Goal: Task Accomplishment & Management: Manage account settings

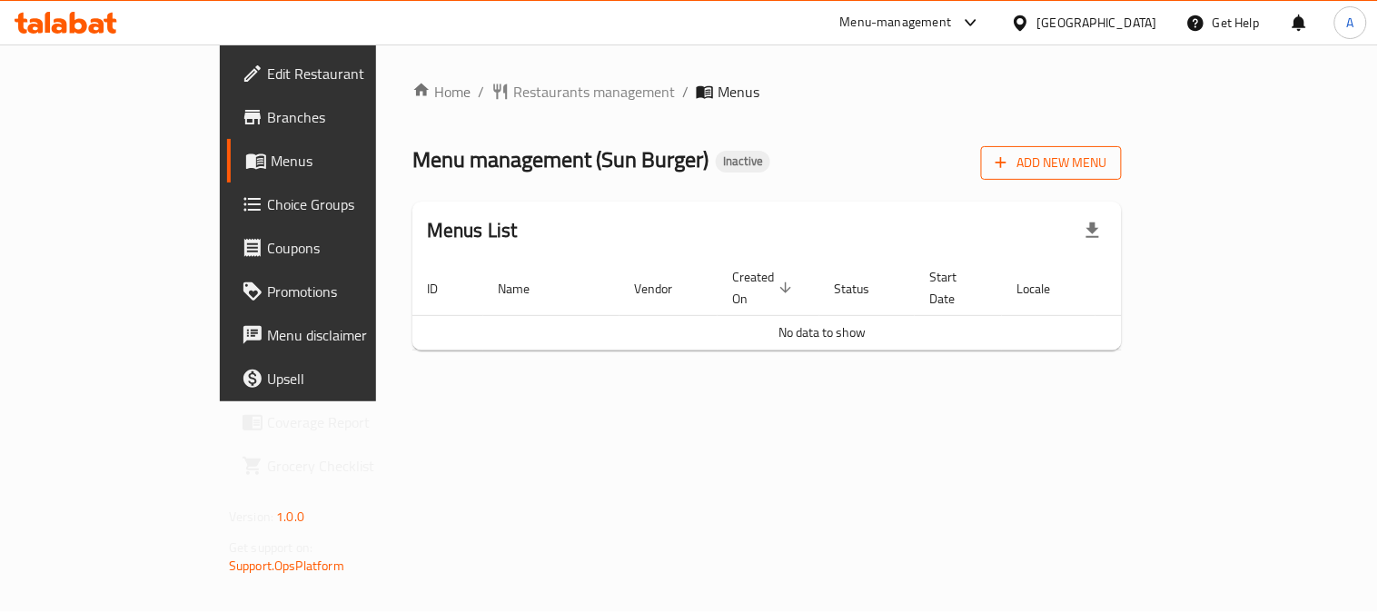
click at [1108, 162] on span "Add New Menu" at bounding box center [1052, 163] width 112 height 23
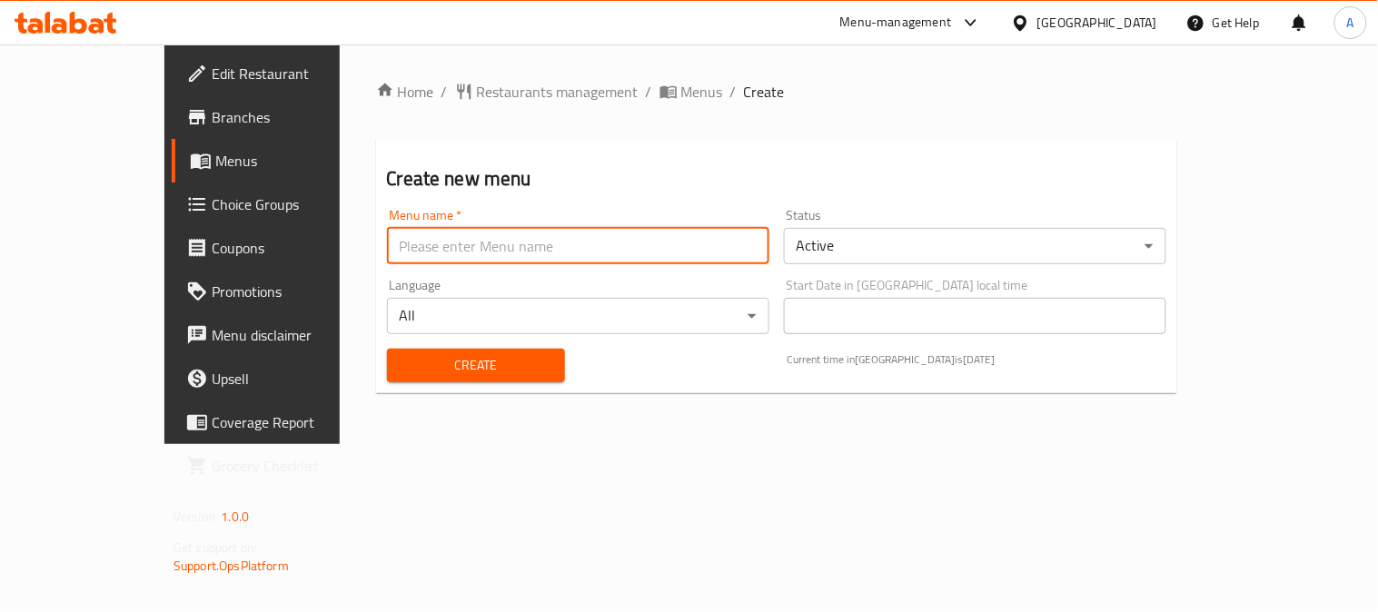
click at [387, 230] on input "text" at bounding box center [578, 246] width 383 height 36
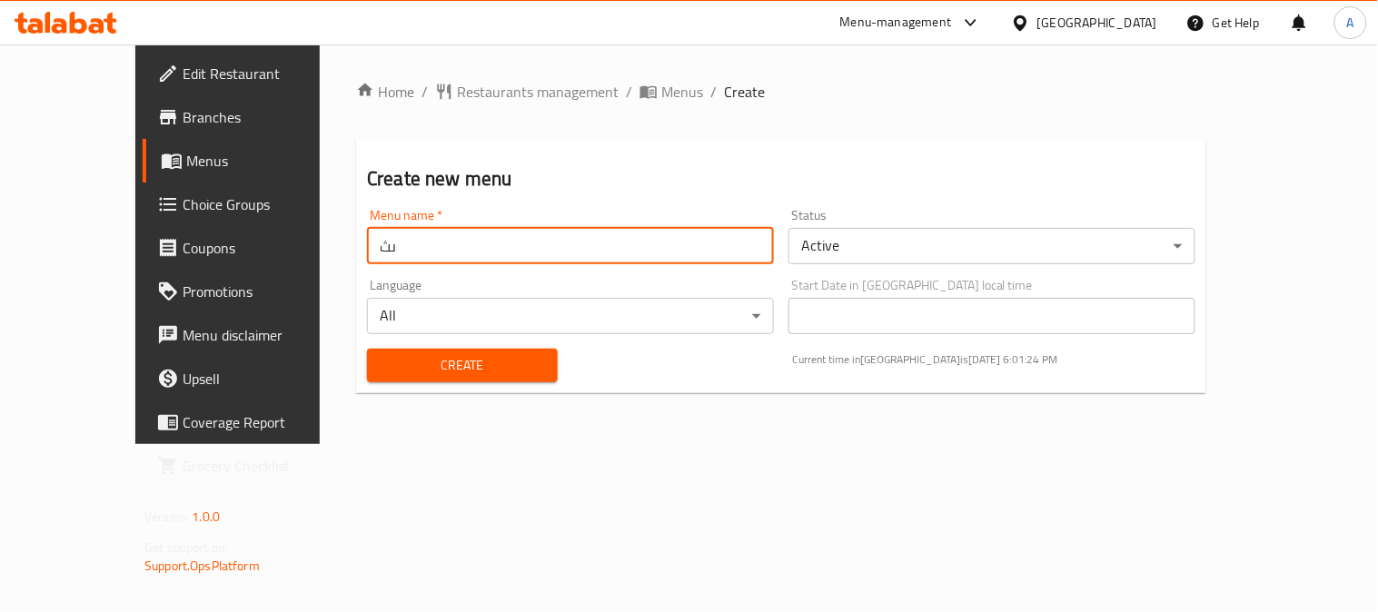
type input "ى"
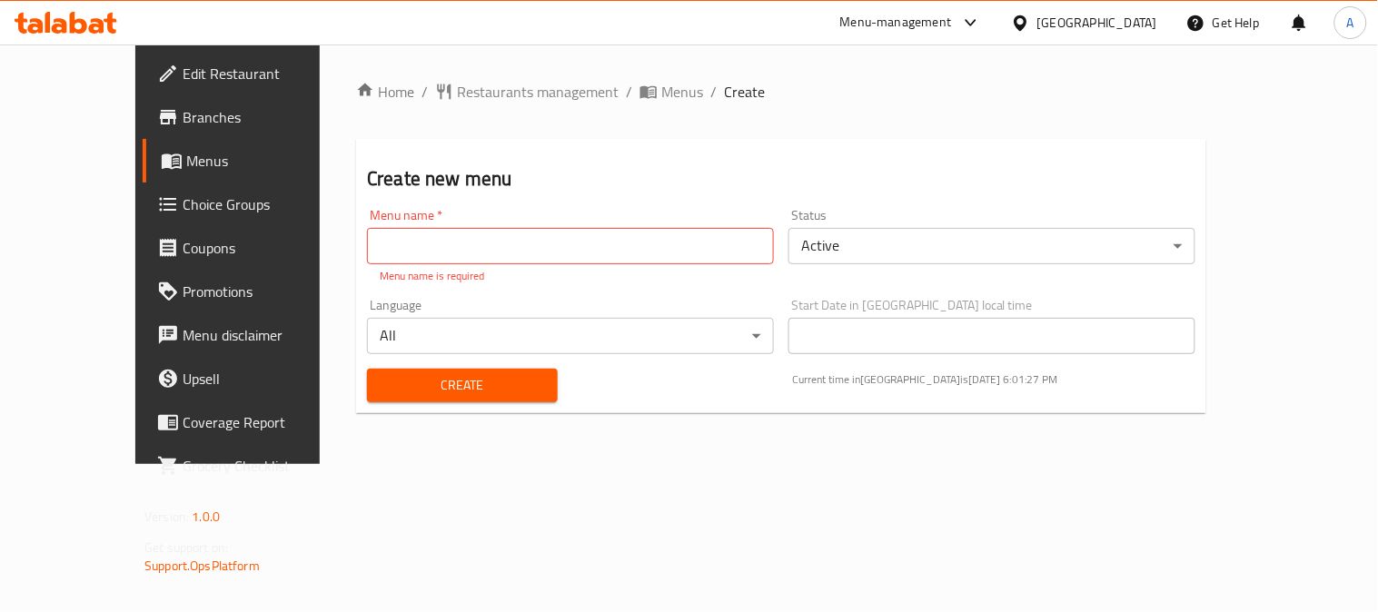
click at [380, 246] on input "text" at bounding box center [570, 246] width 407 height 36
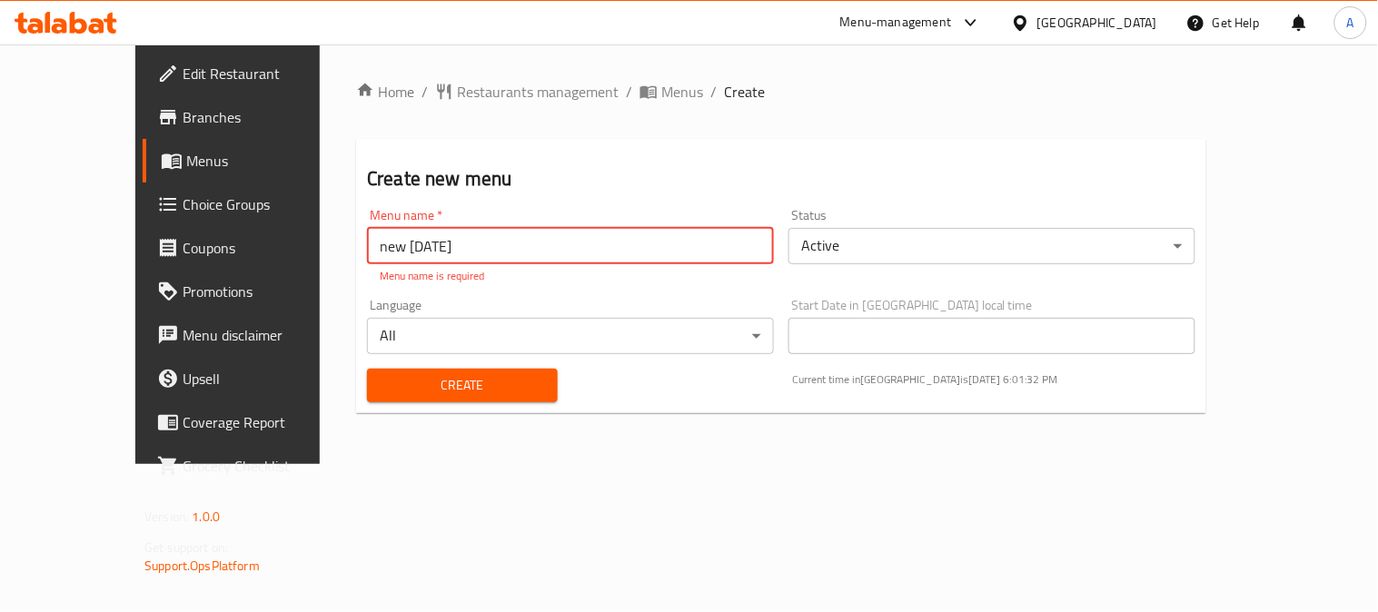
type input "new [DATE]"
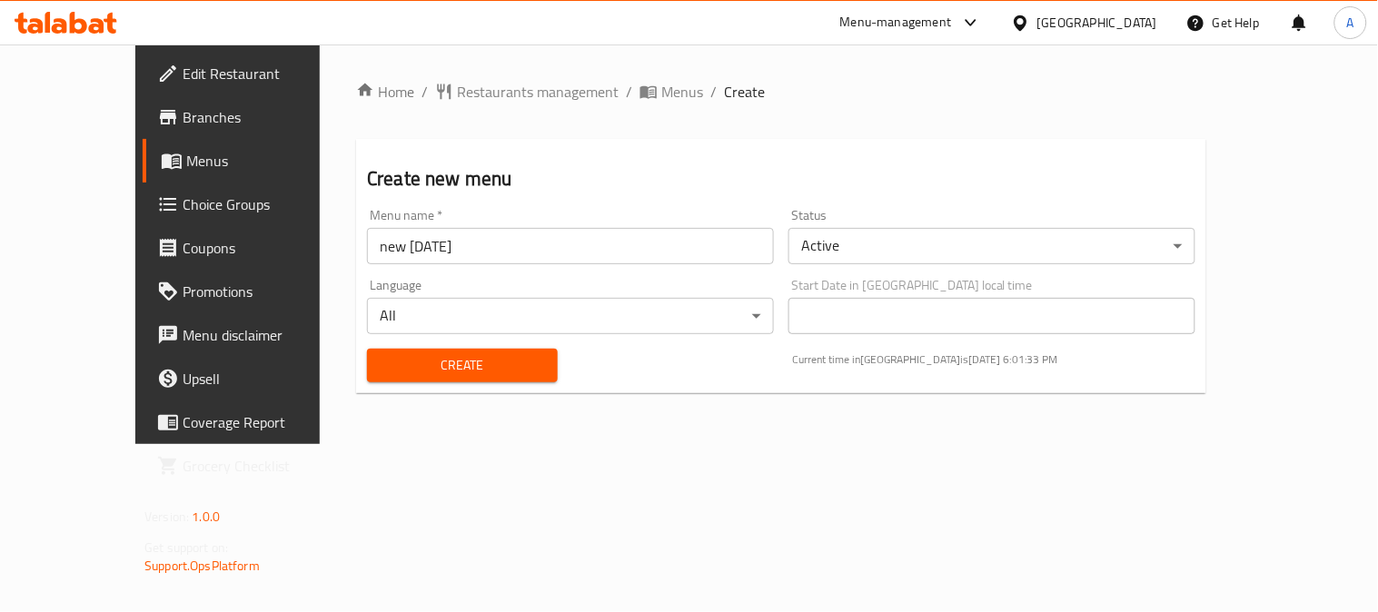
click at [530, 370] on div "Create" at bounding box center [462, 365] width 213 height 55
click at [524, 376] on div "Create" at bounding box center [462, 365] width 213 height 55
click at [515, 375] on button "Create" at bounding box center [462, 366] width 191 height 34
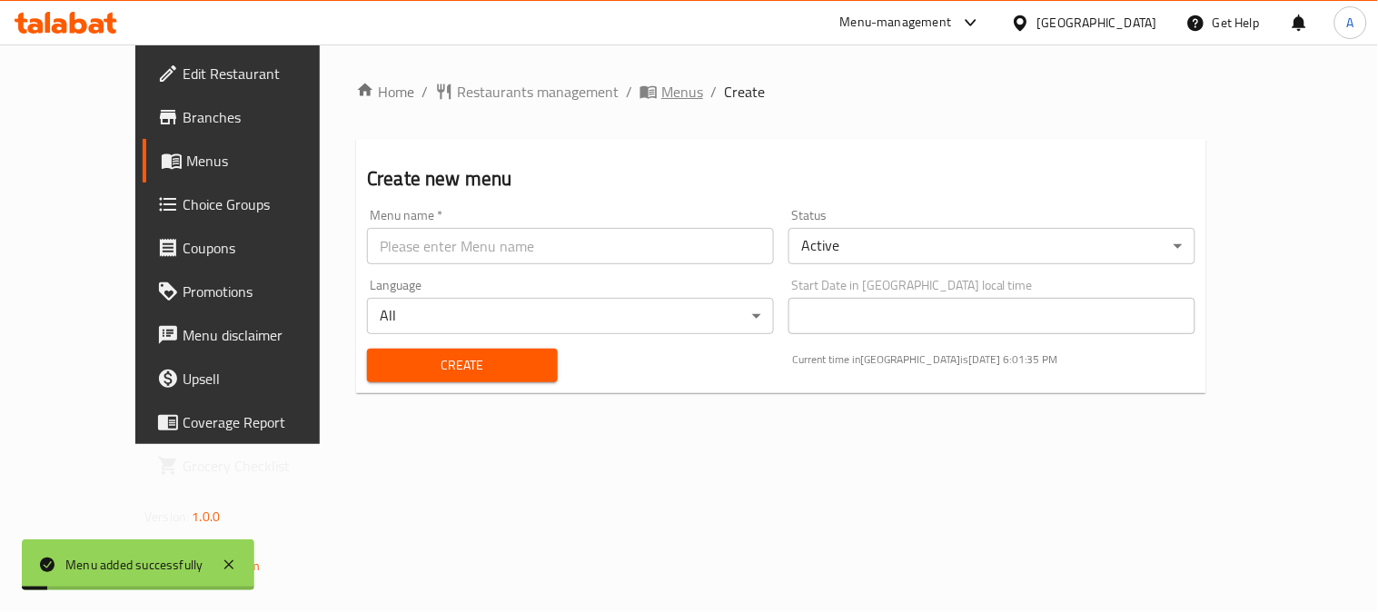
click at [661, 88] on span "Menus" at bounding box center [682, 92] width 42 height 22
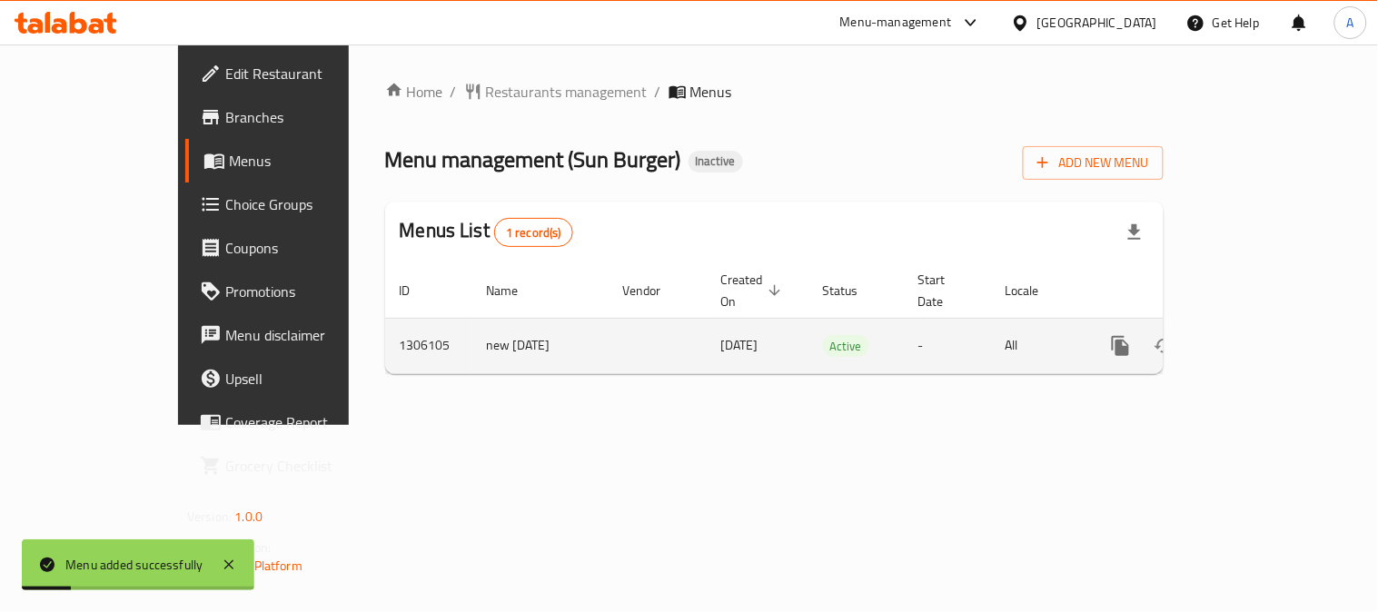
click at [1263, 335] on icon "enhanced table" at bounding box center [1252, 346] width 22 height 22
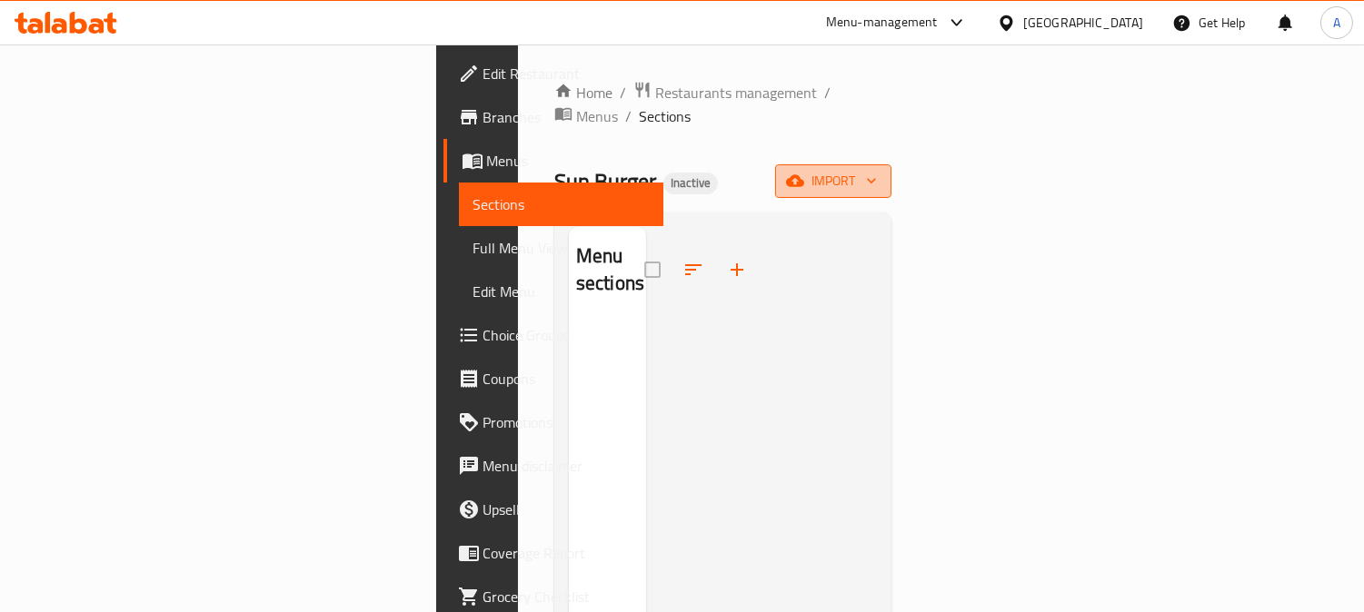
click at [877, 170] on span "import" at bounding box center [833, 181] width 87 height 23
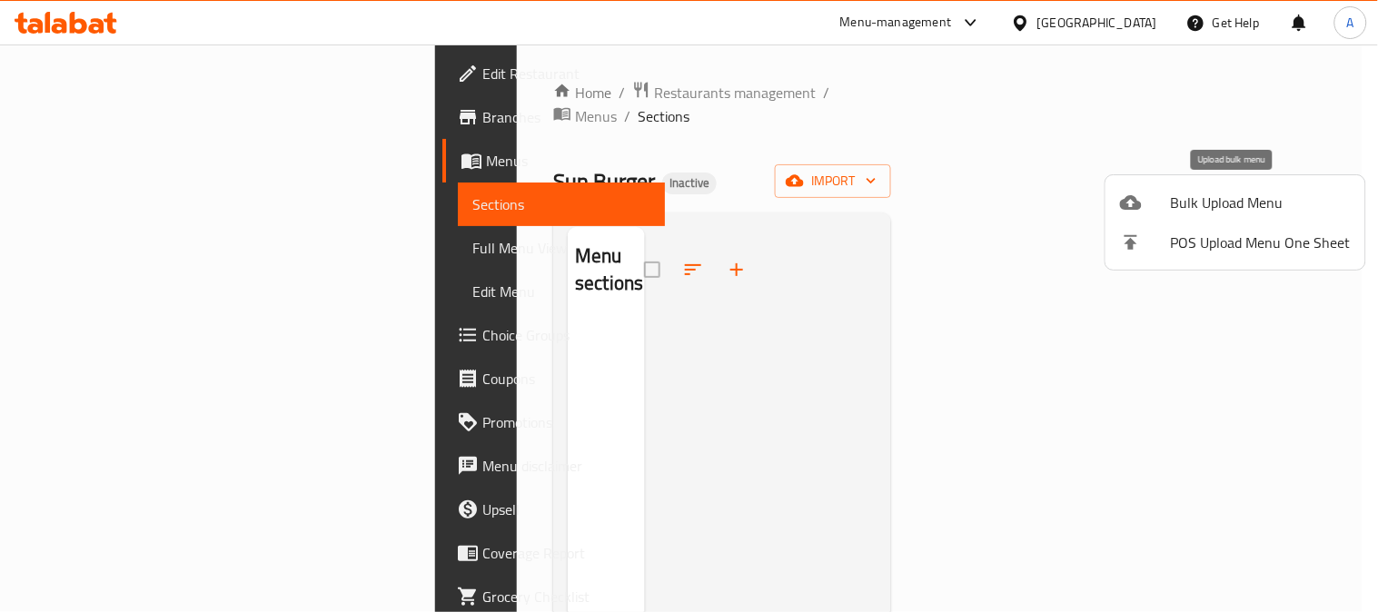
click at [1182, 204] on span "Bulk Upload Menu" at bounding box center [1261, 203] width 180 height 22
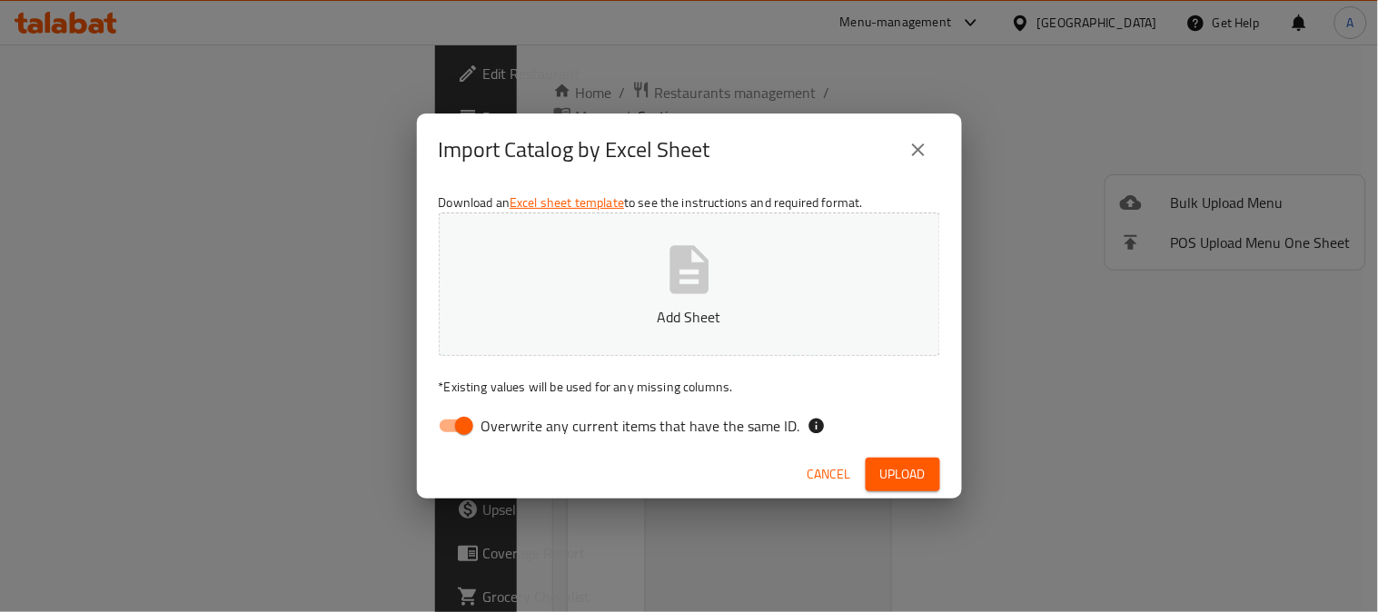
click at [631, 423] on span "Overwrite any current items that have the same ID." at bounding box center [641, 426] width 319 height 22
click at [516, 423] on input "Overwrite any current items that have the same ID." at bounding box center [464, 426] width 104 height 35
checkbox input "false"
click at [720, 287] on button "Add Sheet" at bounding box center [690, 285] width 502 height 144
click at [919, 480] on span "Upload" at bounding box center [902, 474] width 45 height 23
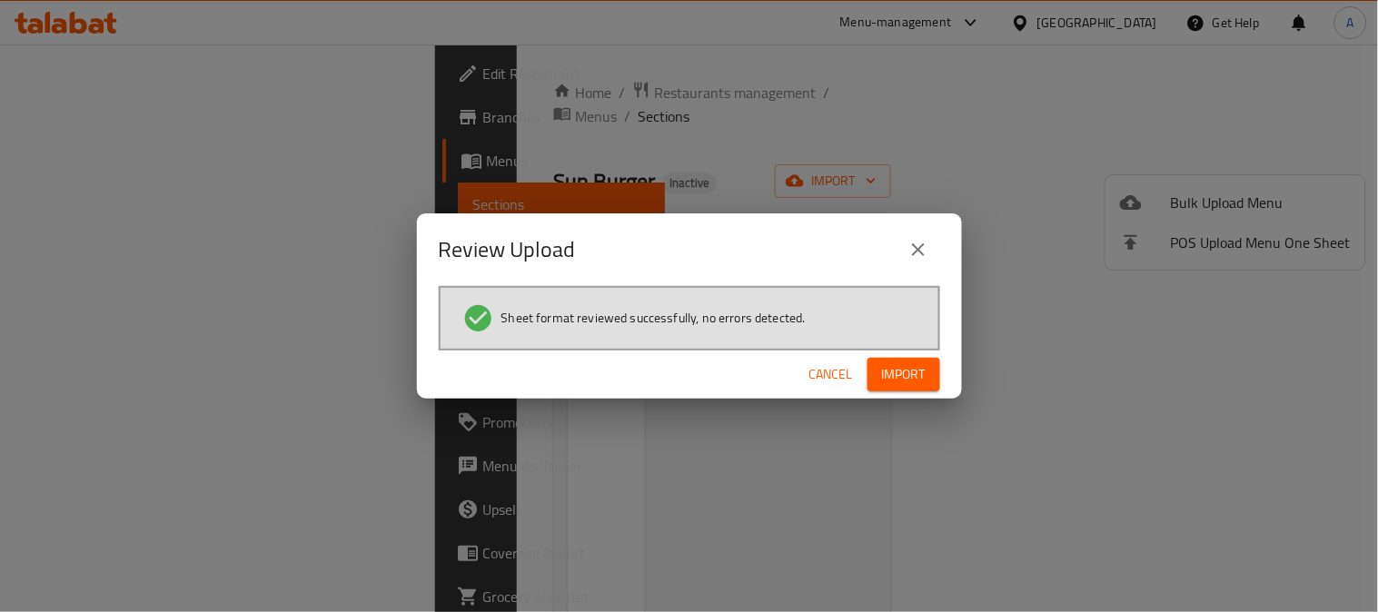
click at [898, 371] on span "Import" at bounding box center [904, 374] width 44 height 23
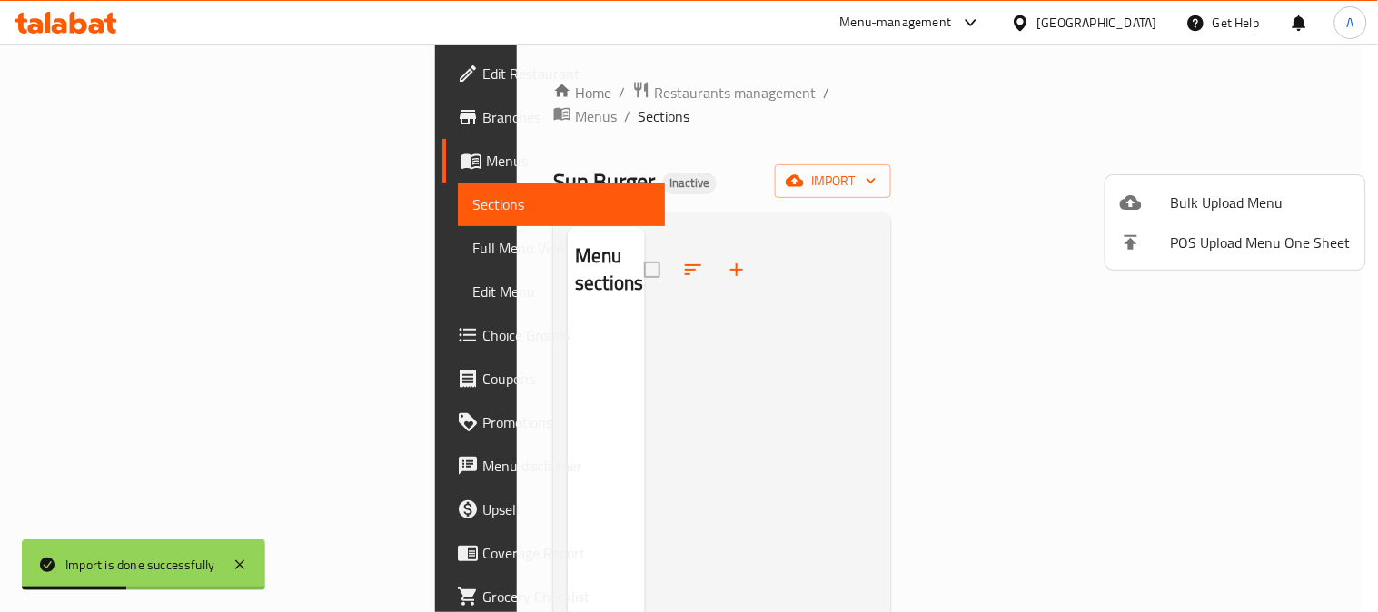
click at [923, 121] on div at bounding box center [689, 306] width 1378 height 612
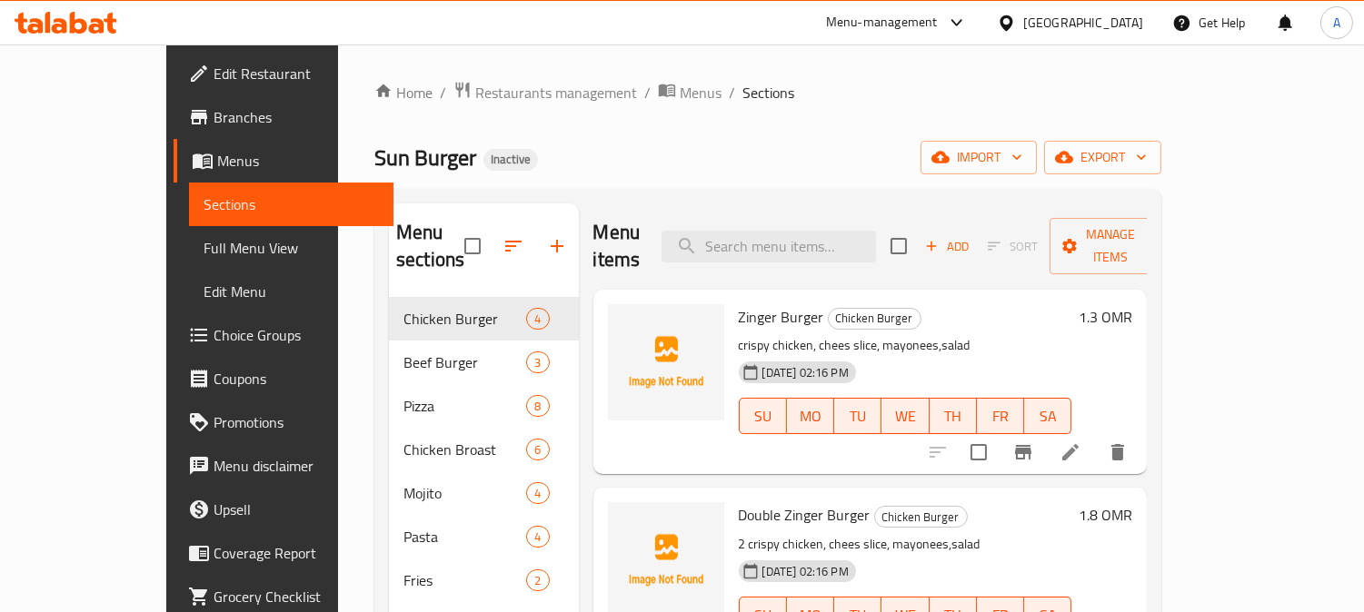
click at [204, 245] on span "Full Menu View" at bounding box center [292, 248] width 176 height 22
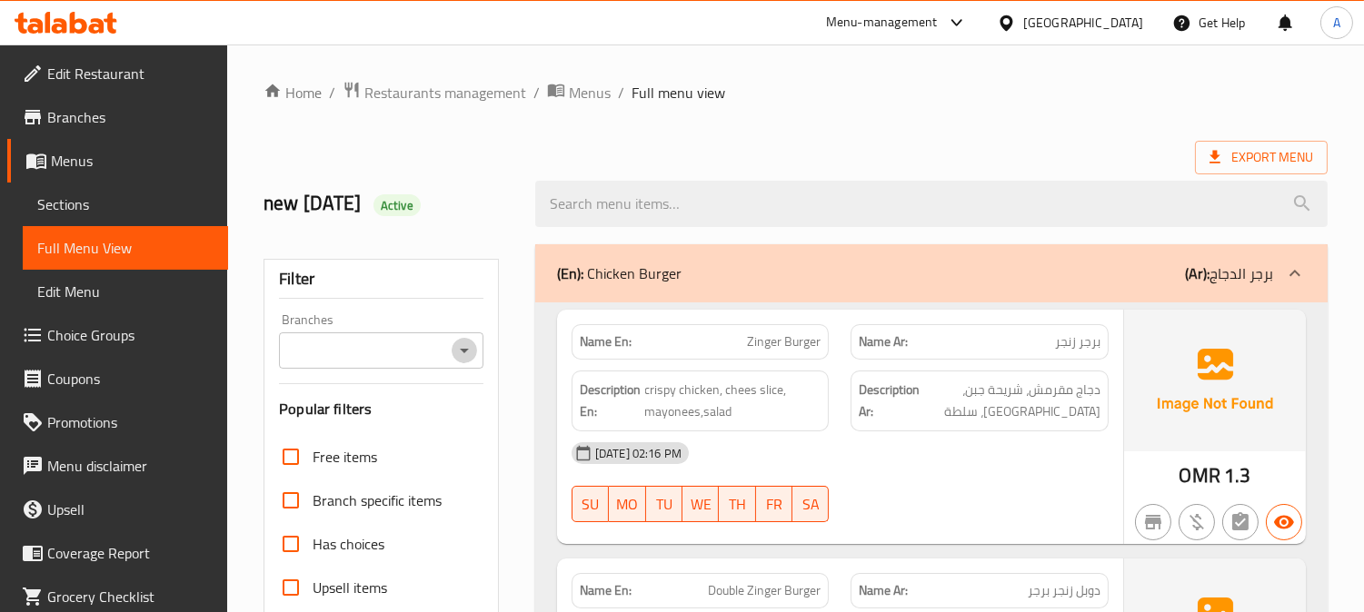
click at [461, 352] on icon "Open" at bounding box center [464, 351] width 22 height 22
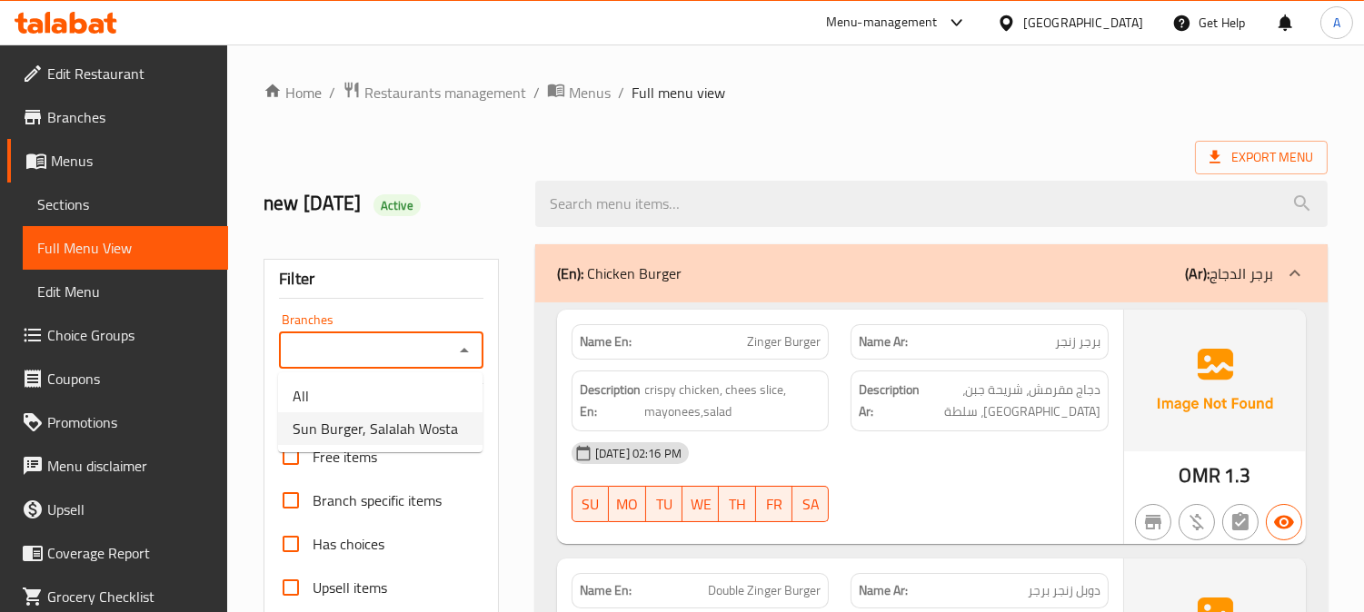
click at [402, 419] on span "Sun Burger, Salalah Wosta" at bounding box center [375, 429] width 165 height 22
type input "Sun Burger, Salalah Wosta"
click at [505, 194] on h2 "new 17/8/2025 Active" at bounding box center [388, 203] width 250 height 27
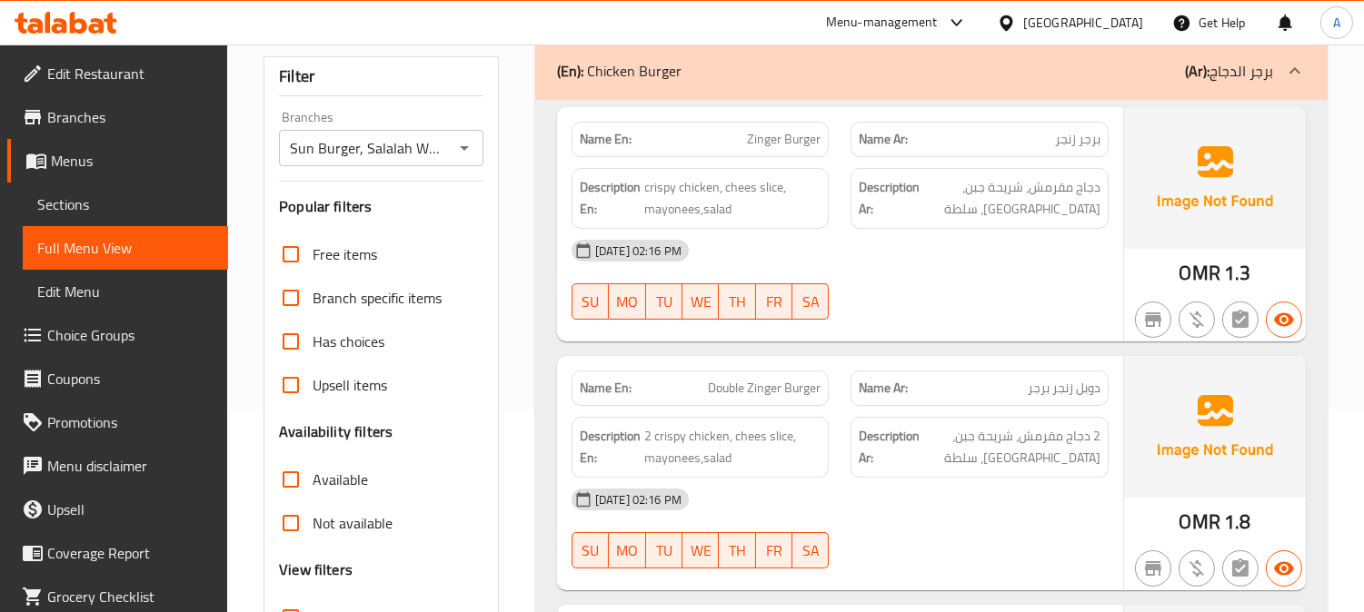
scroll to position [504, 0]
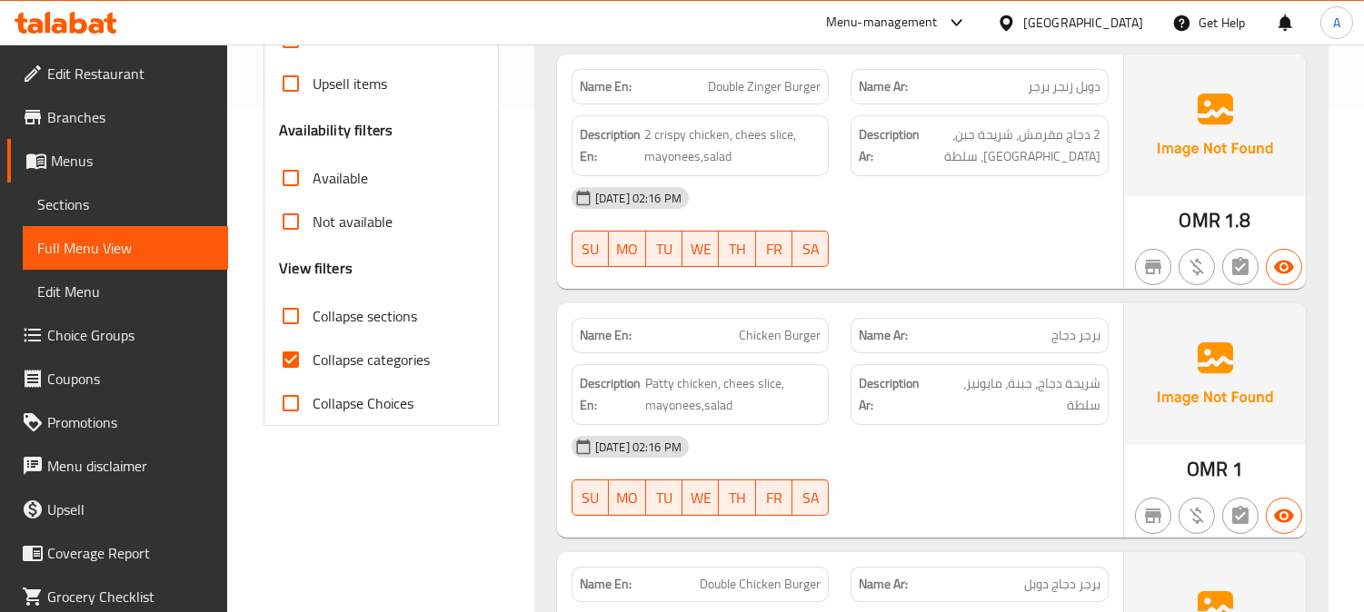
click at [298, 363] on input "Collapse categories" at bounding box center [291, 360] width 44 height 44
checkbox input "false"
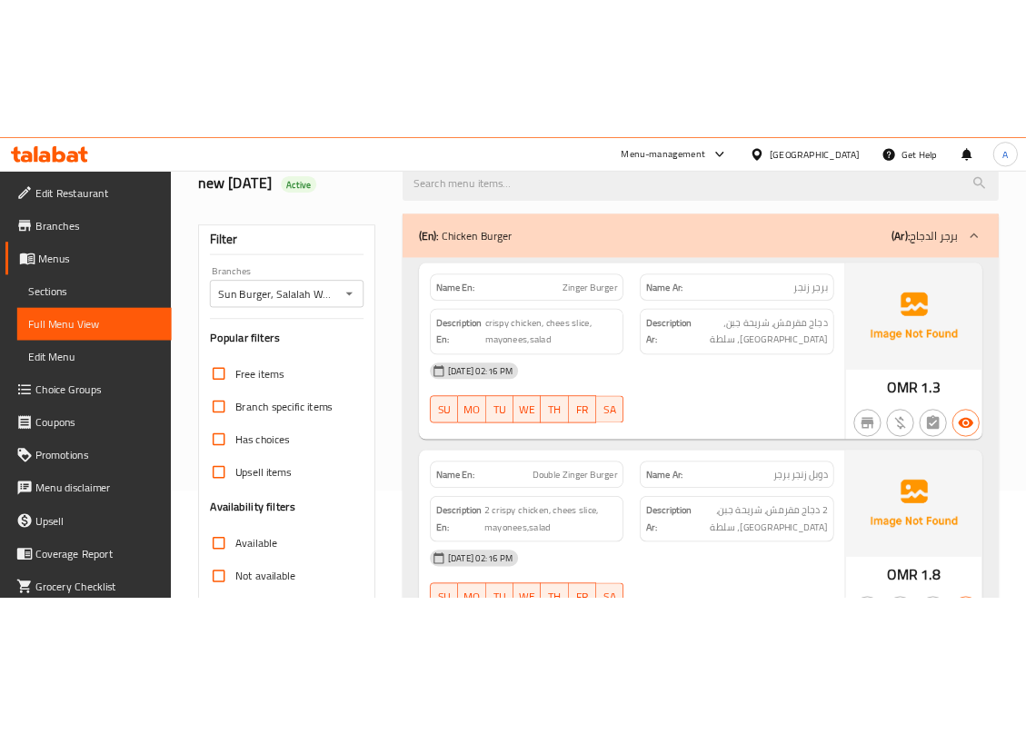
scroll to position [0, 0]
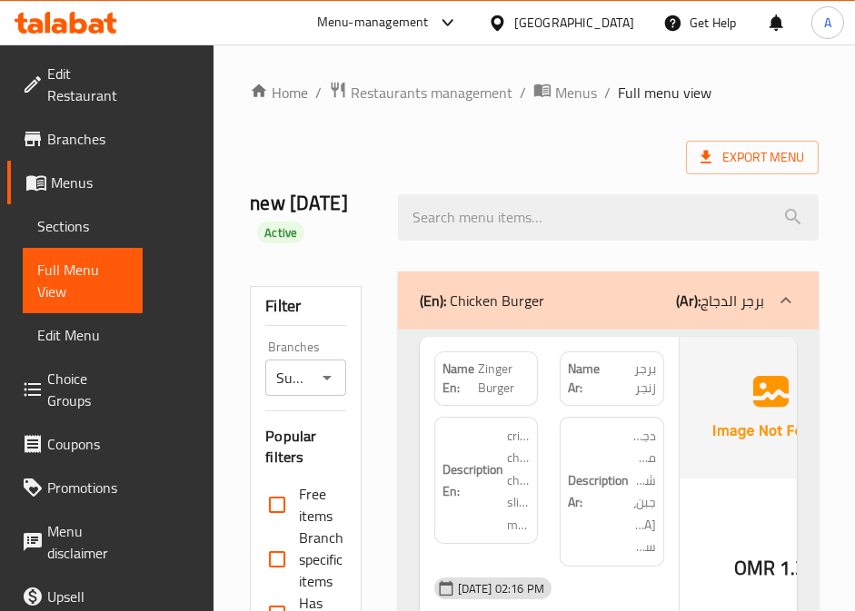
click at [539, 141] on div "Export Menu" at bounding box center [534, 158] width 569 height 34
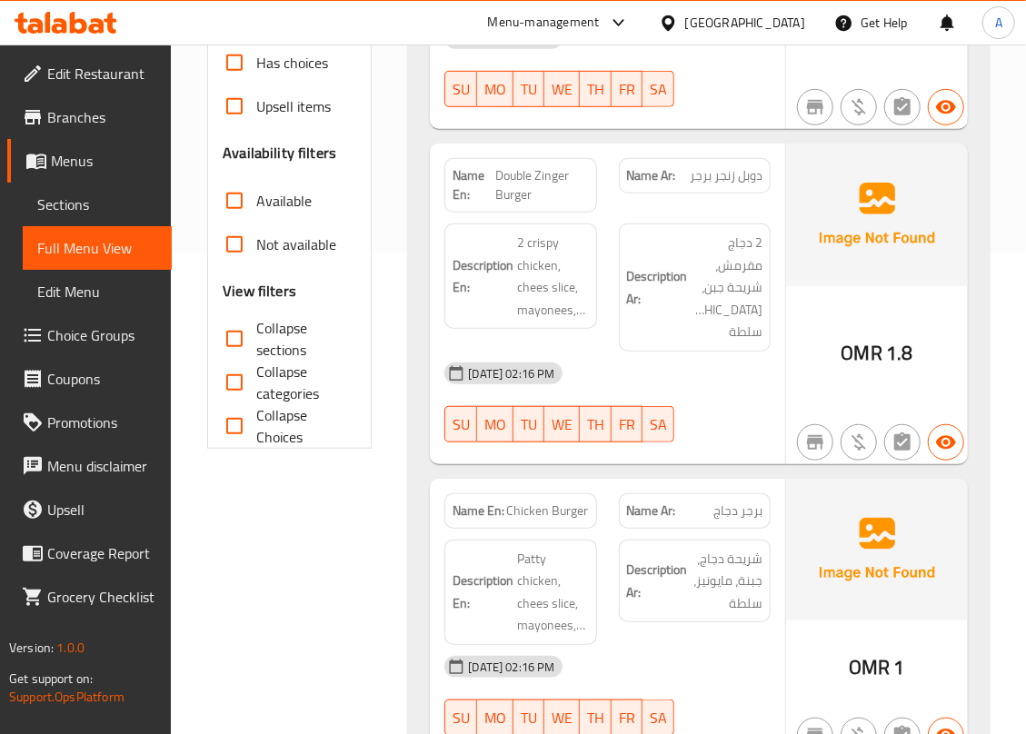
scroll to position [484, 0]
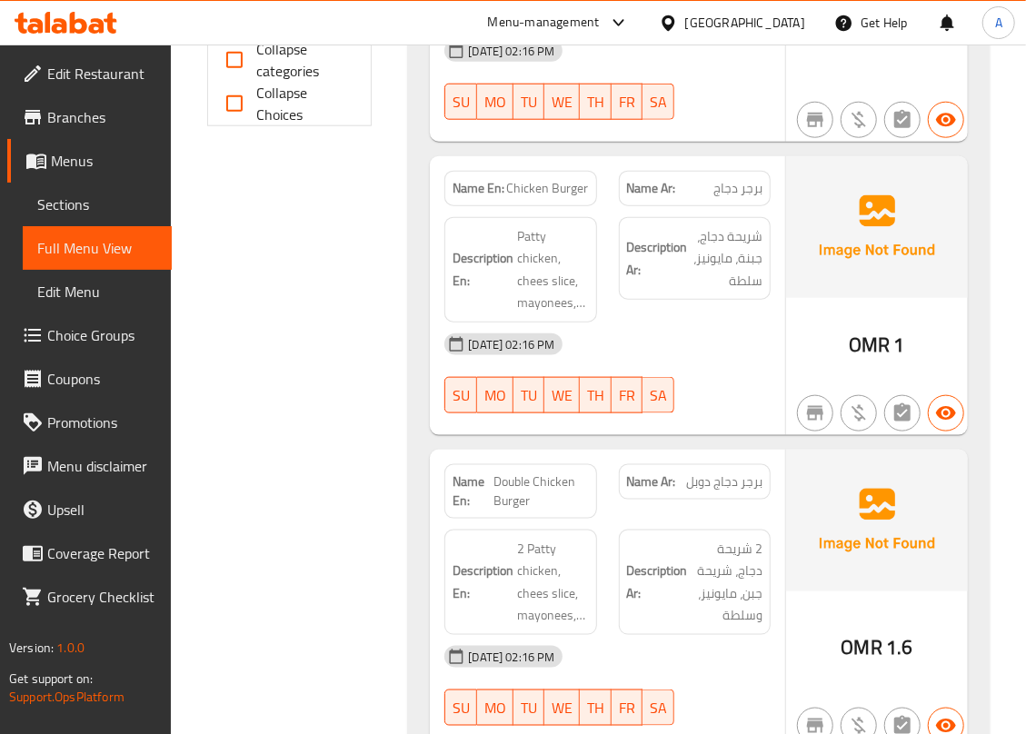
scroll to position [848, 0]
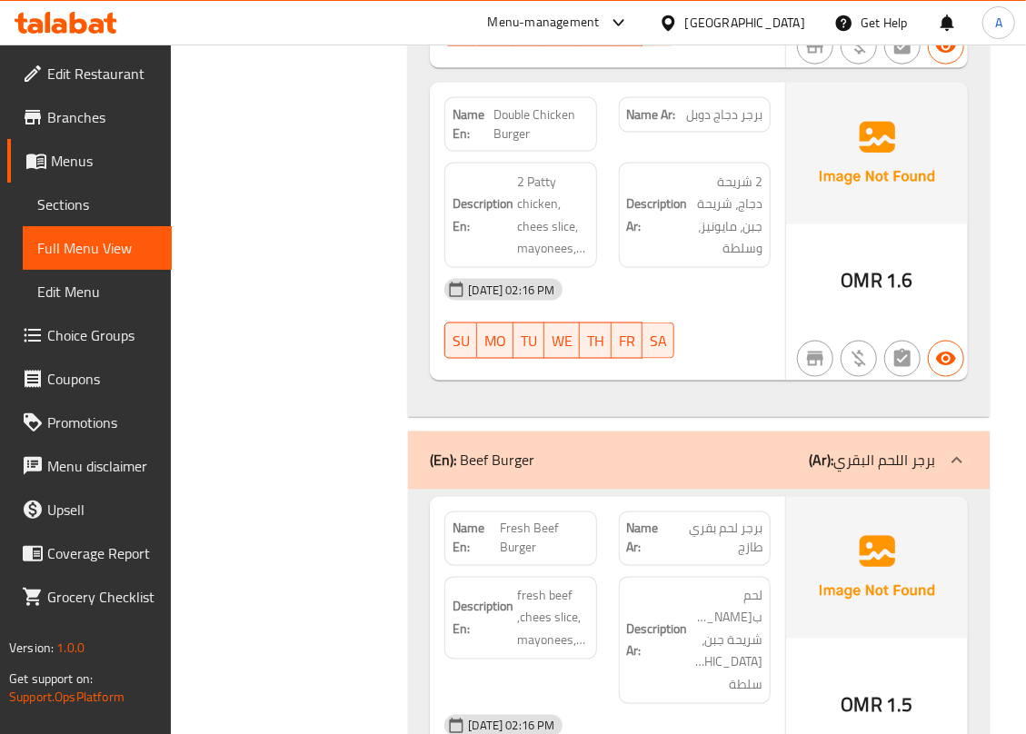
scroll to position [1211, 0]
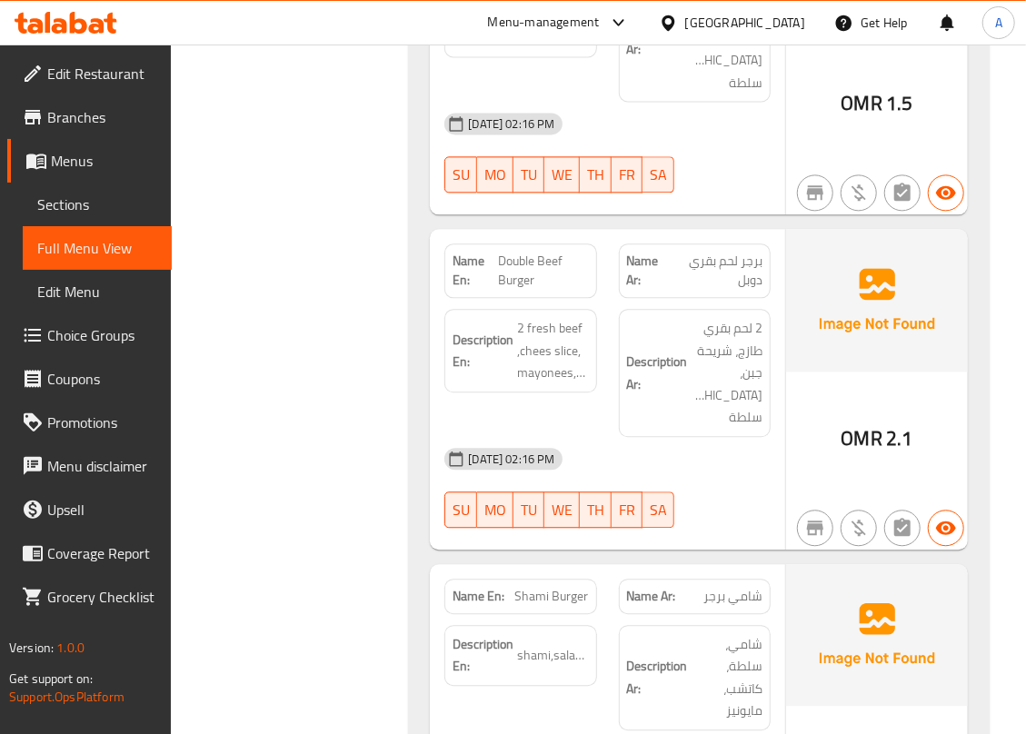
scroll to position [1817, 0]
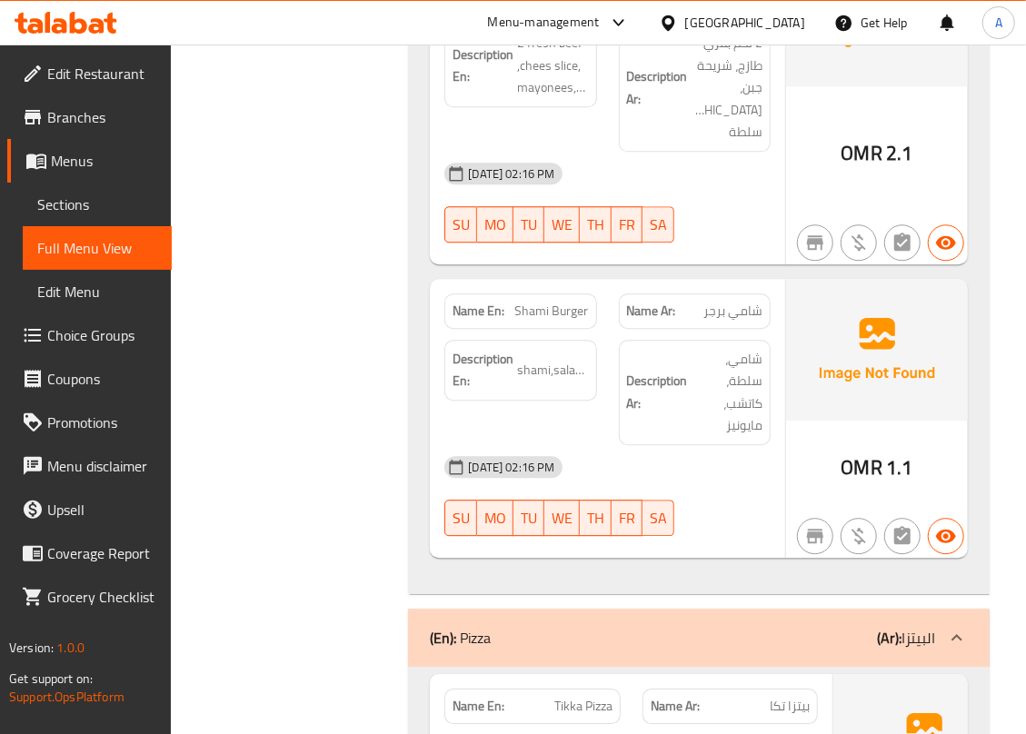
scroll to position [2181, 0]
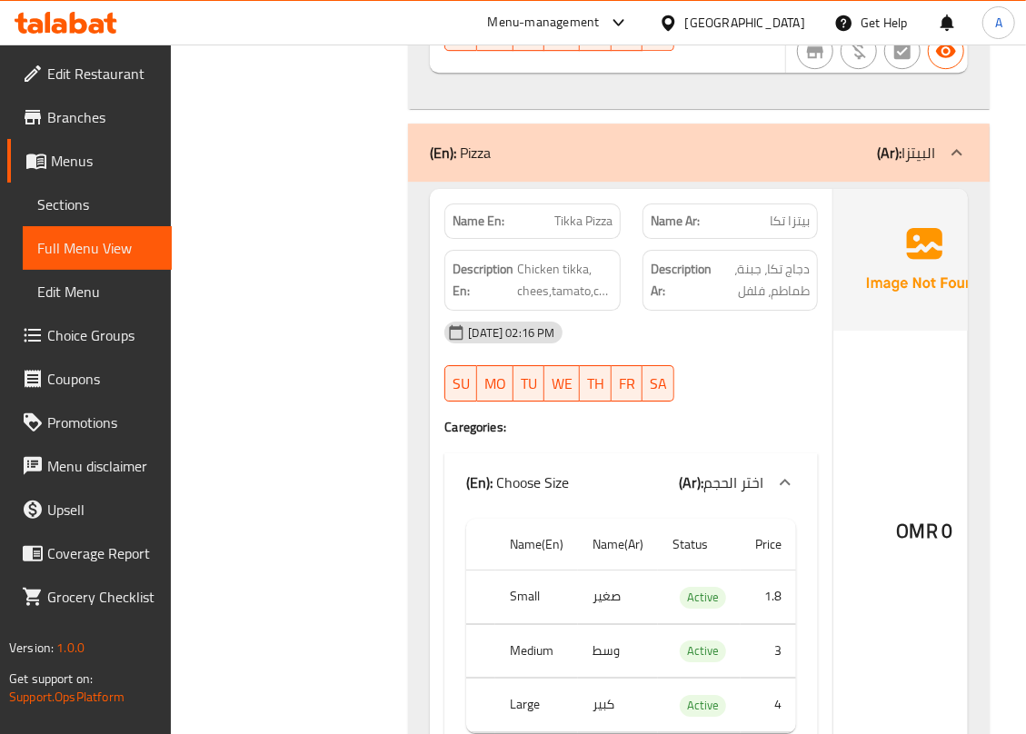
scroll to position [2786, 0]
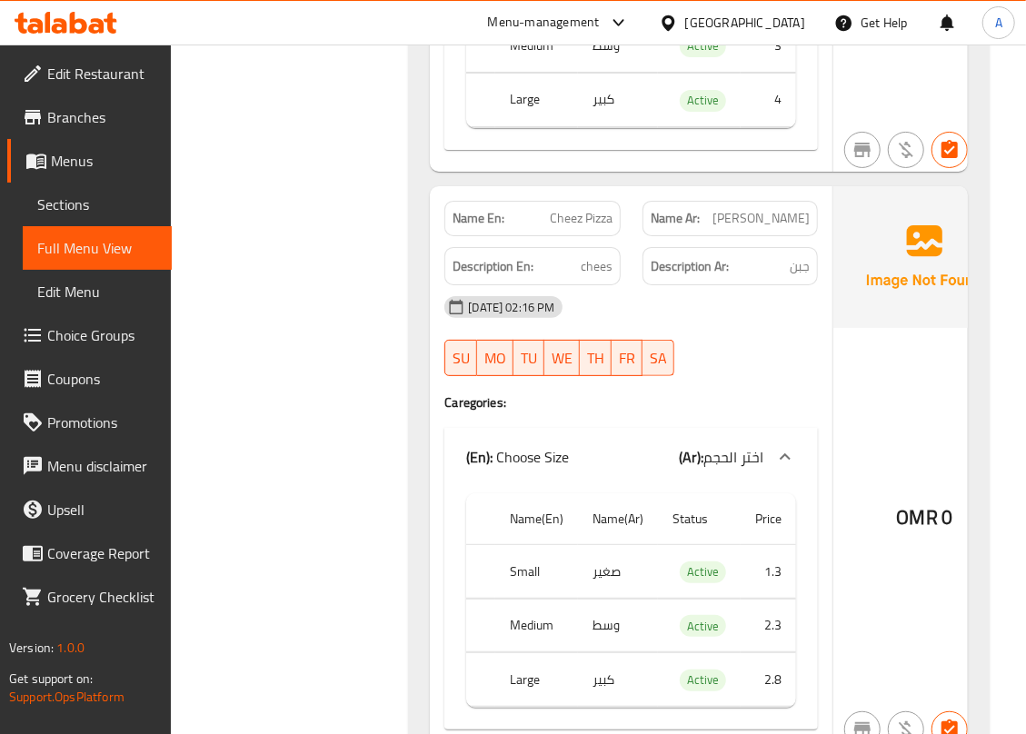
scroll to position [3271, 0]
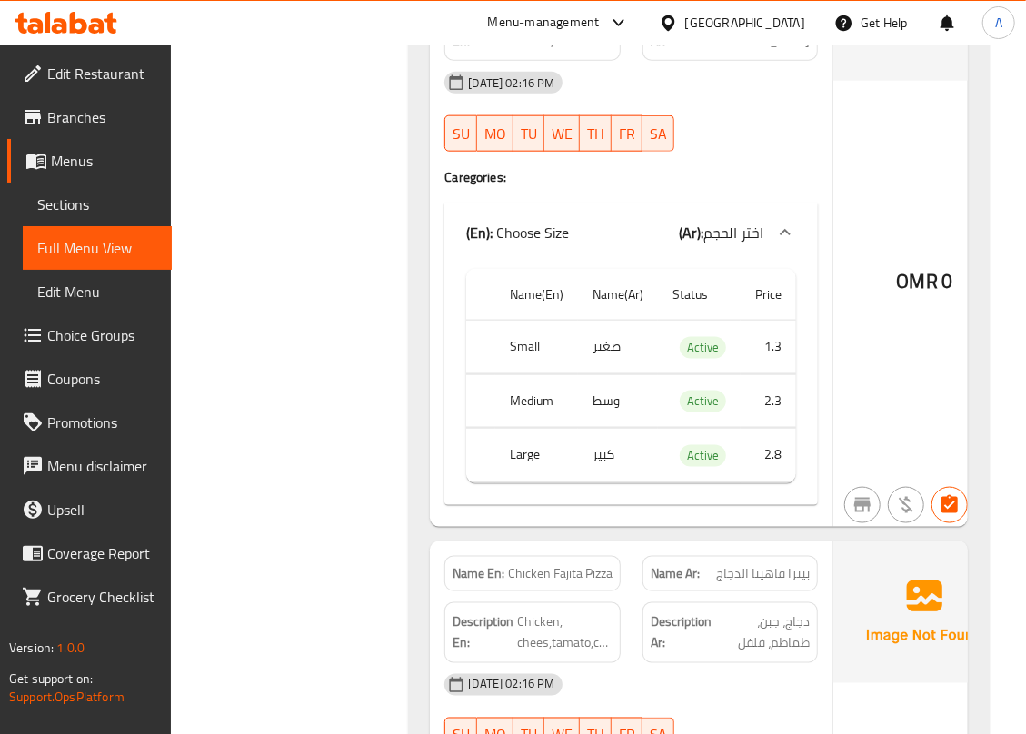
scroll to position [3998, 0]
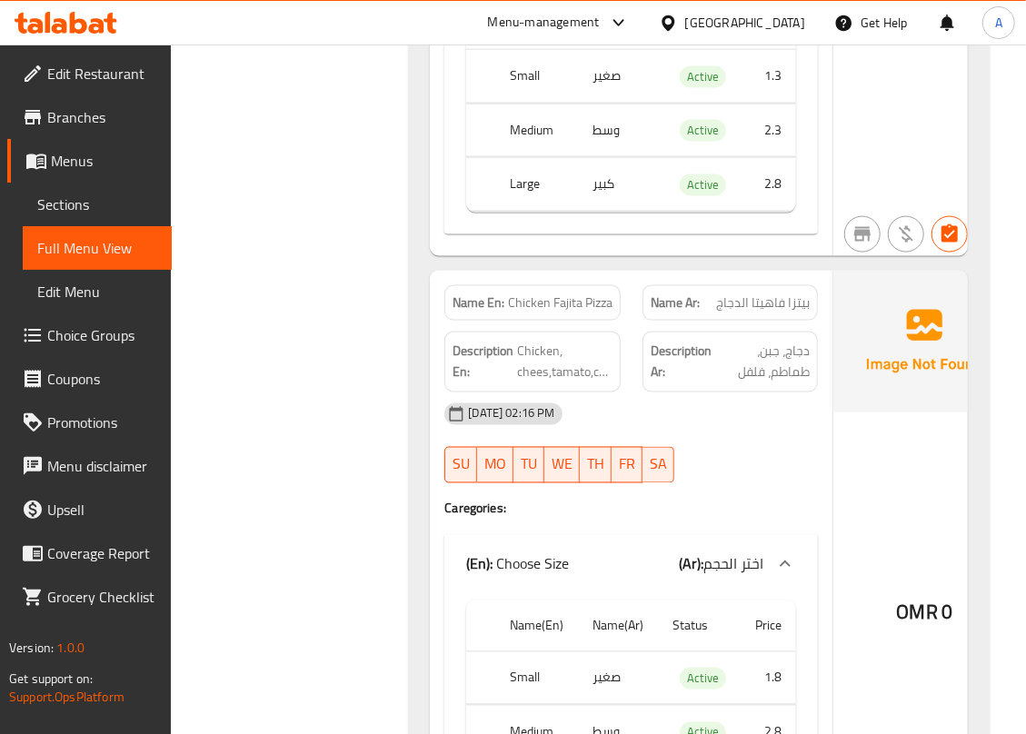
scroll to position [4239, 0]
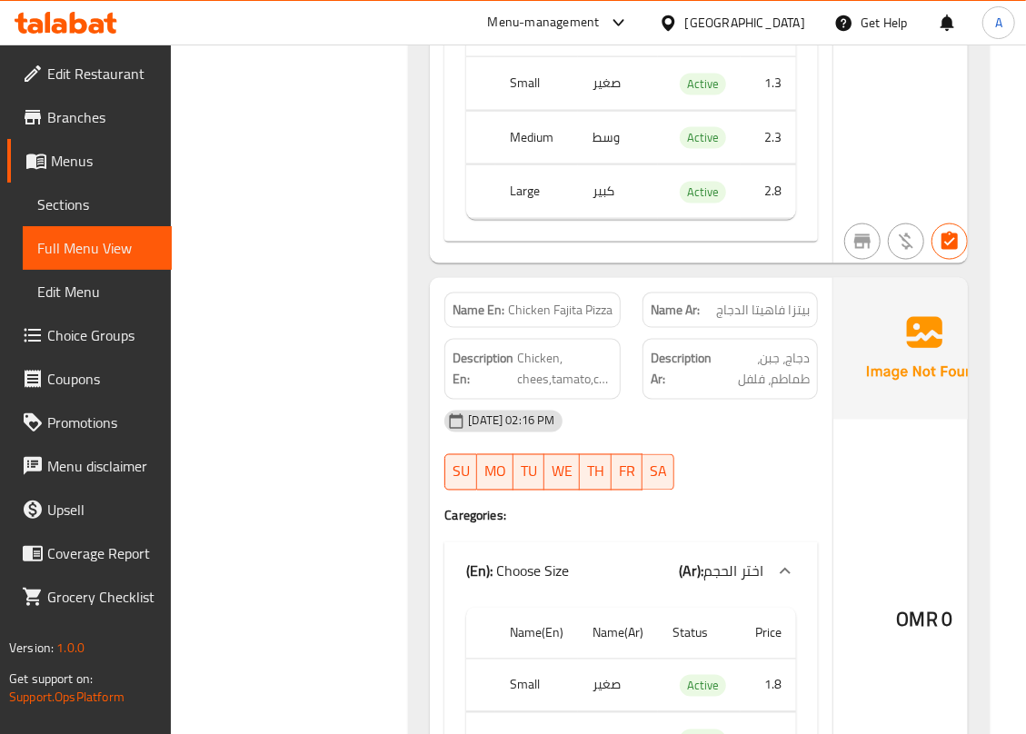
copy span "Chicken Fajita Pizza"
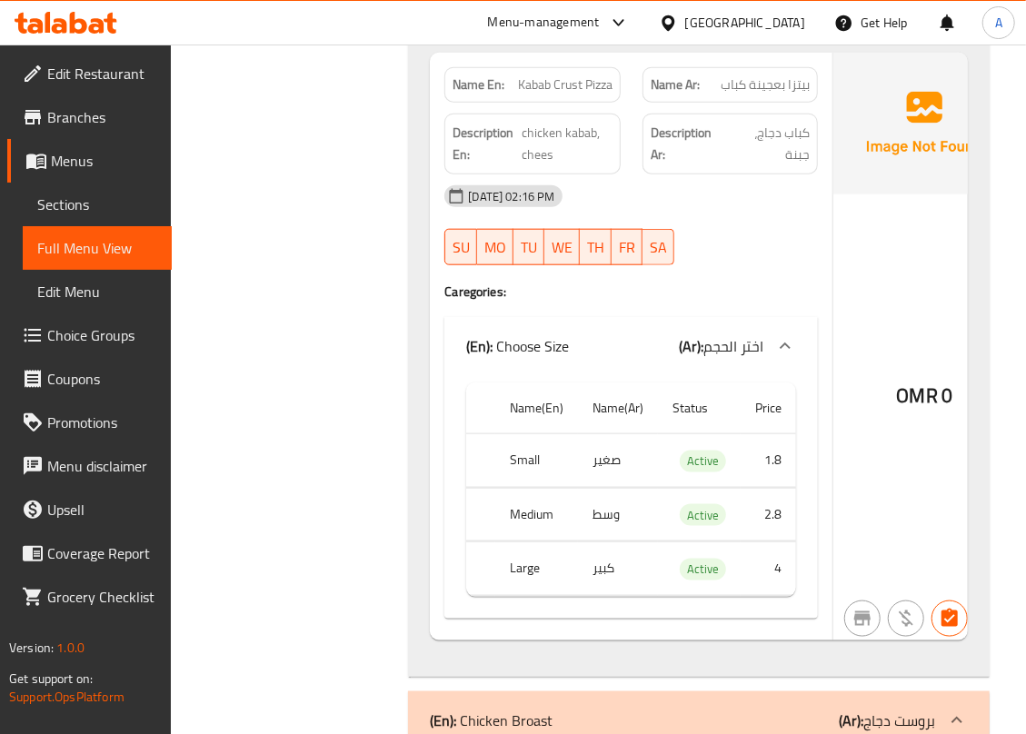
scroll to position [6905, 0]
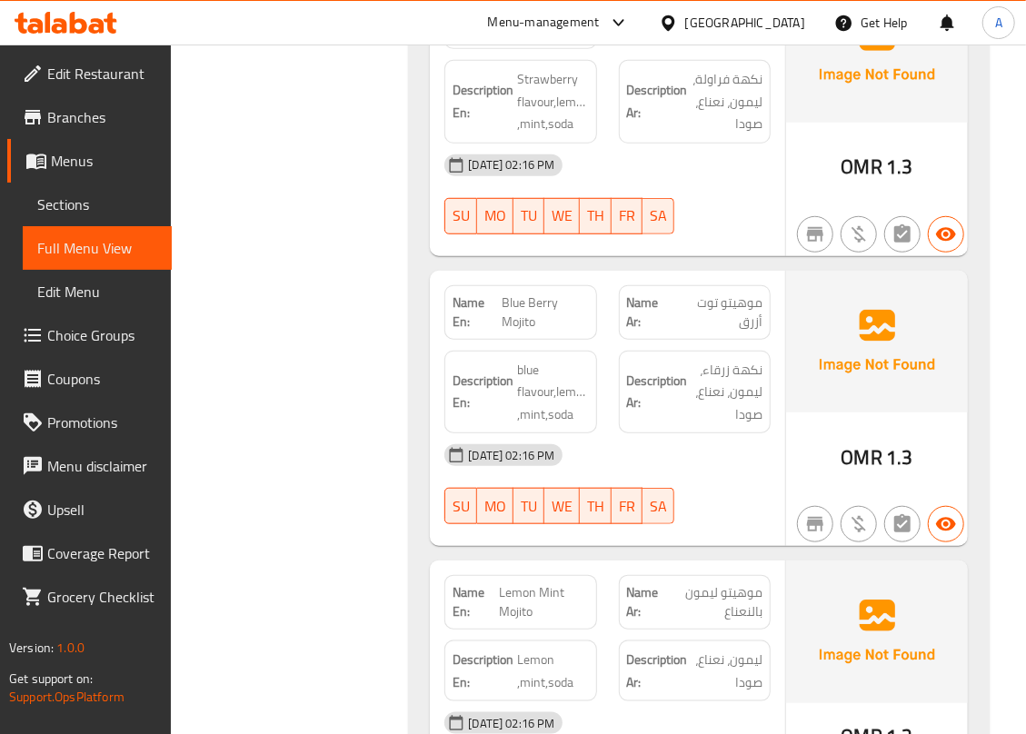
scroll to position [9765, 0]
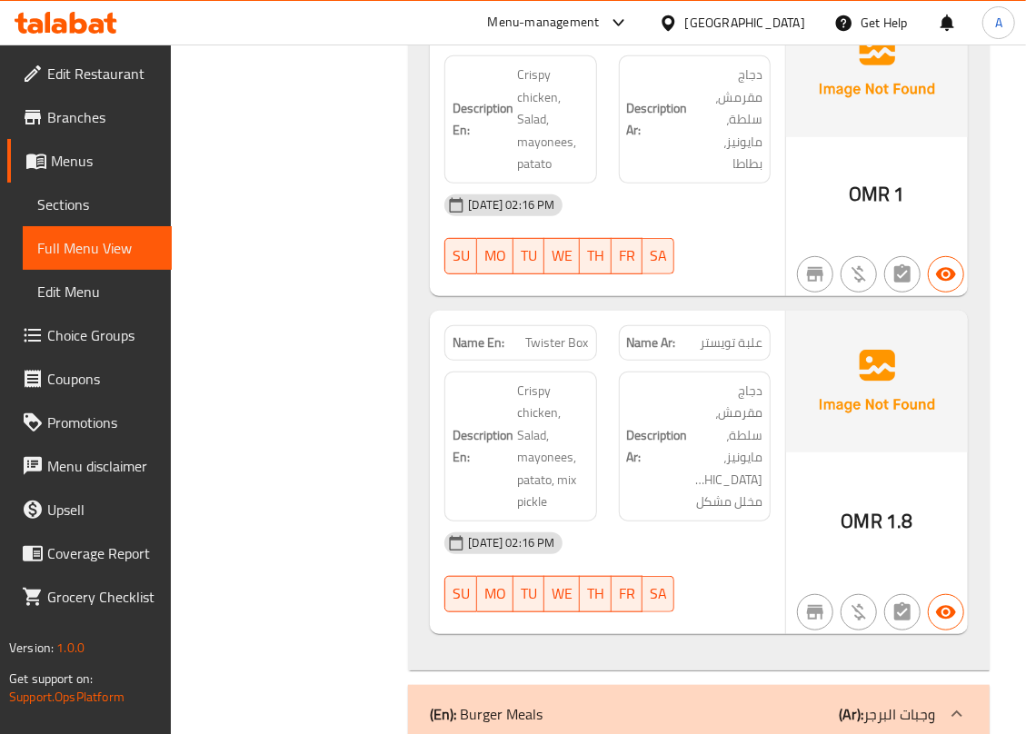
scroll to position [12733, 0]
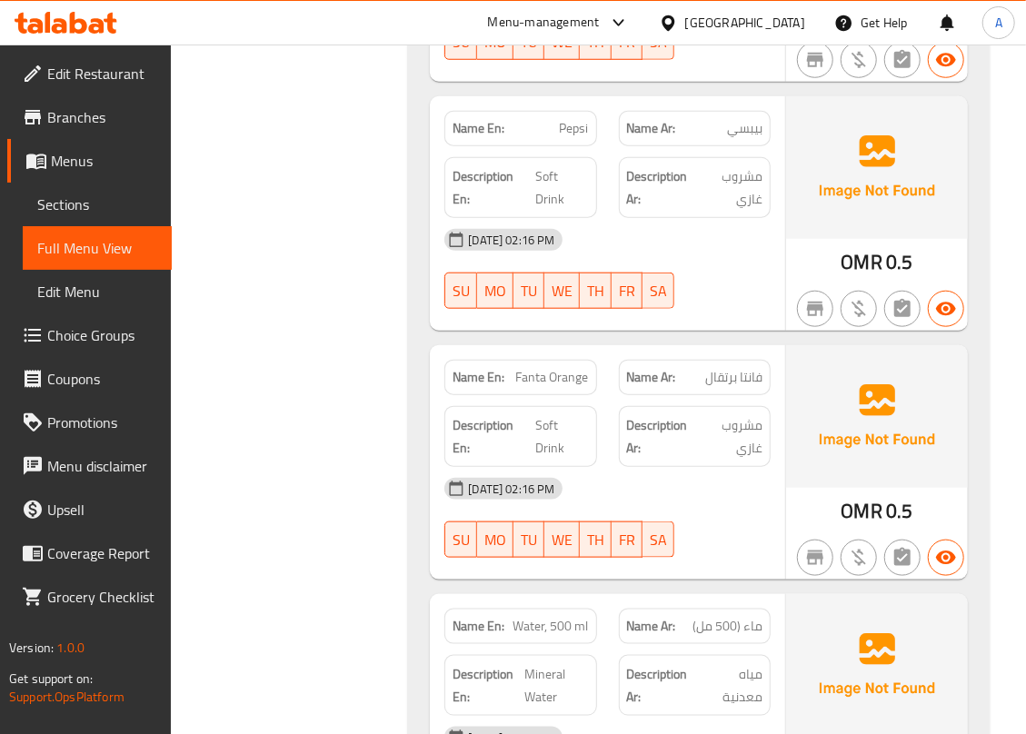
scroll to position [16182, 0]
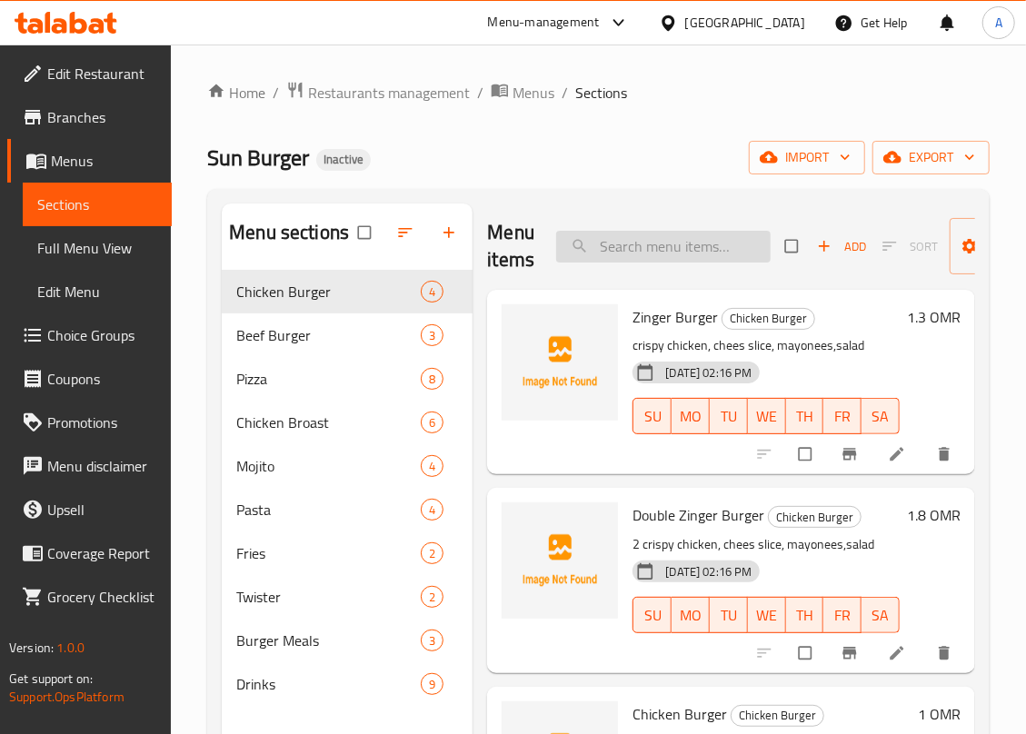
click at [621, 249] on input "search" at bounding box center [663, 247] width 214 height 32
paste input "Chicken Fajita Pizza"
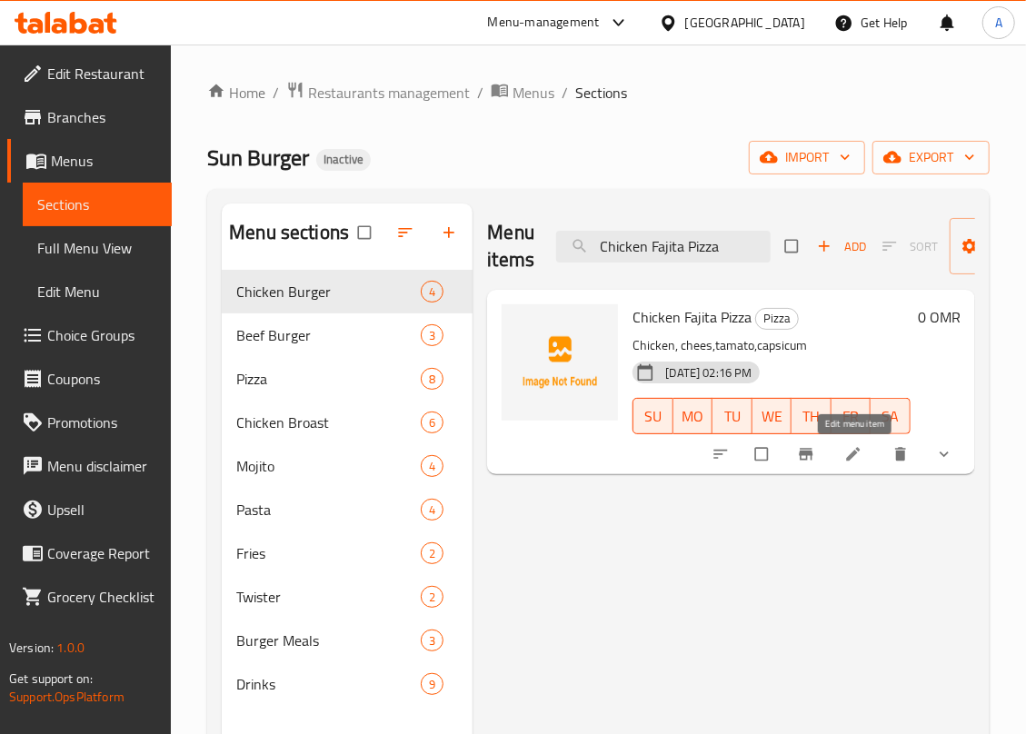
type input "Chicken Fajita Pizza"
click at [850, 459] on icon at bounding box center [853, 455] width 14 height 14
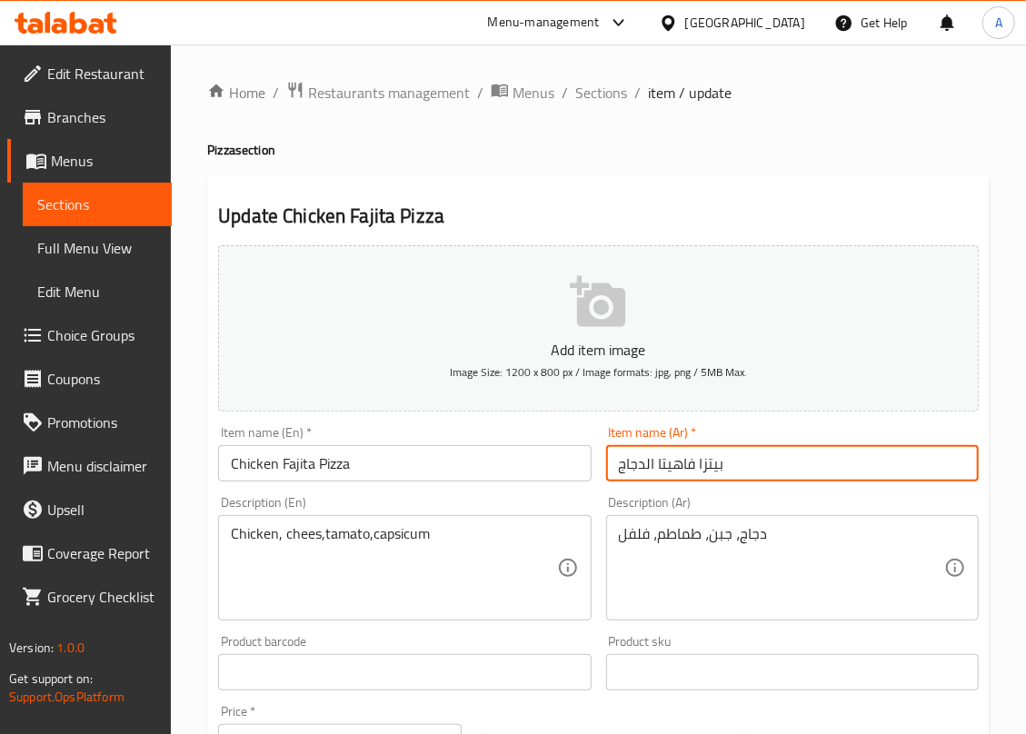
drag, startPoint x: 645, startPoint y: 466, endPoint x: 648, endPoint y: 498, distance: 31.9
click at [647, 466] on input "بيتزا فاهيتا الدجاج" at bounding box center [792, 463] width 373 height 36
type input "بيتزا فاهيتا دجاج"
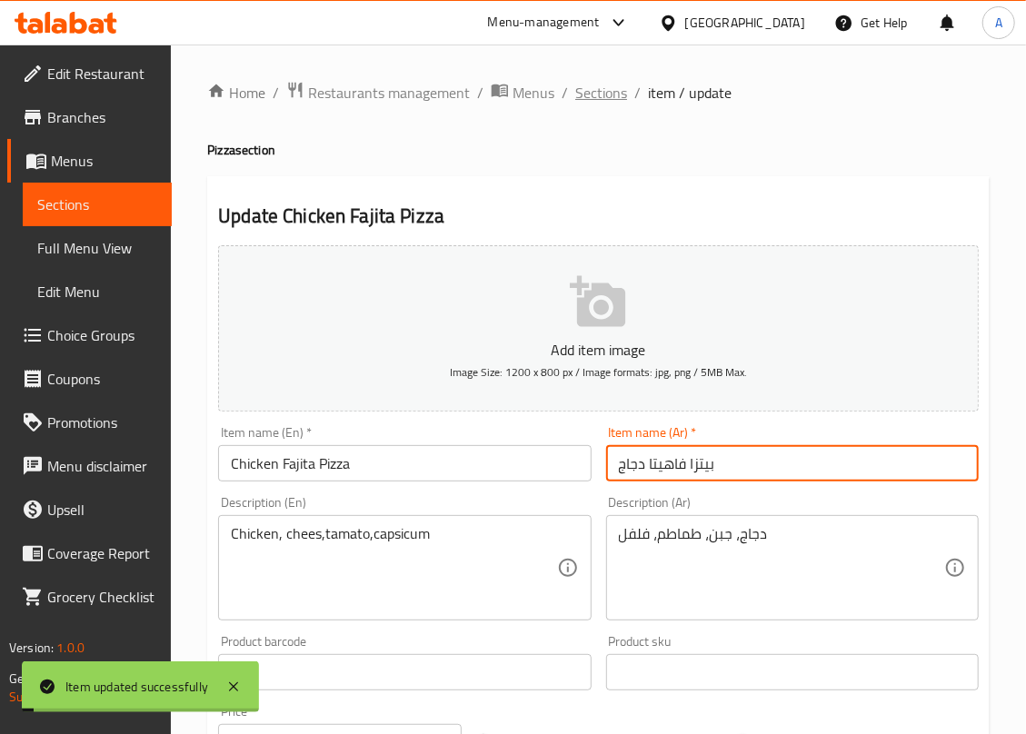
click at [576, 92] on span "Sections" at bounding box center [601, 93] width 52 height 22
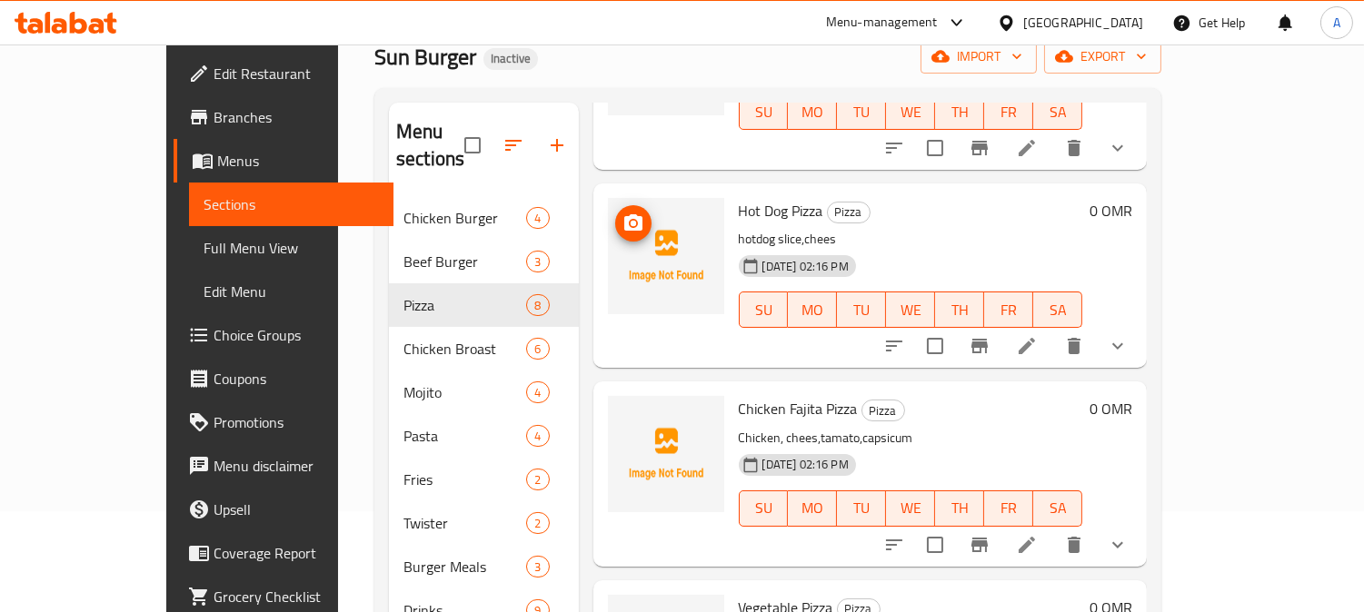
scroll to position [403, 0]
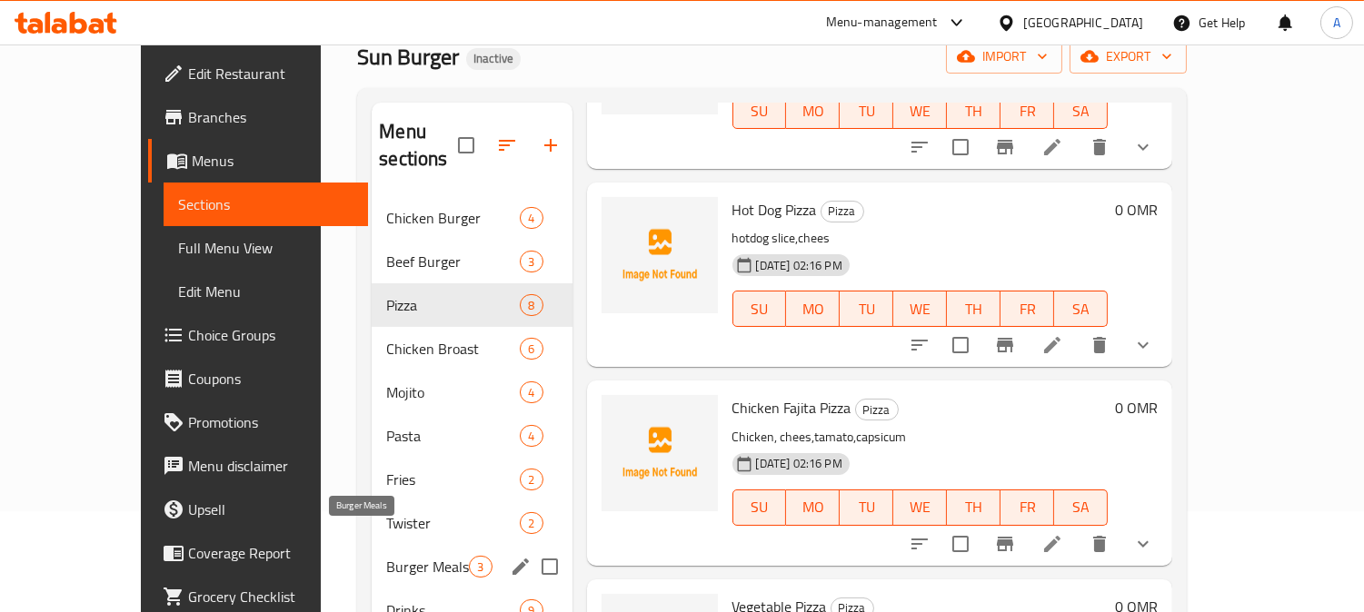
click at [386, 556] on span "Burger Meals" at bounding box center [427, 567] width 83 height 22
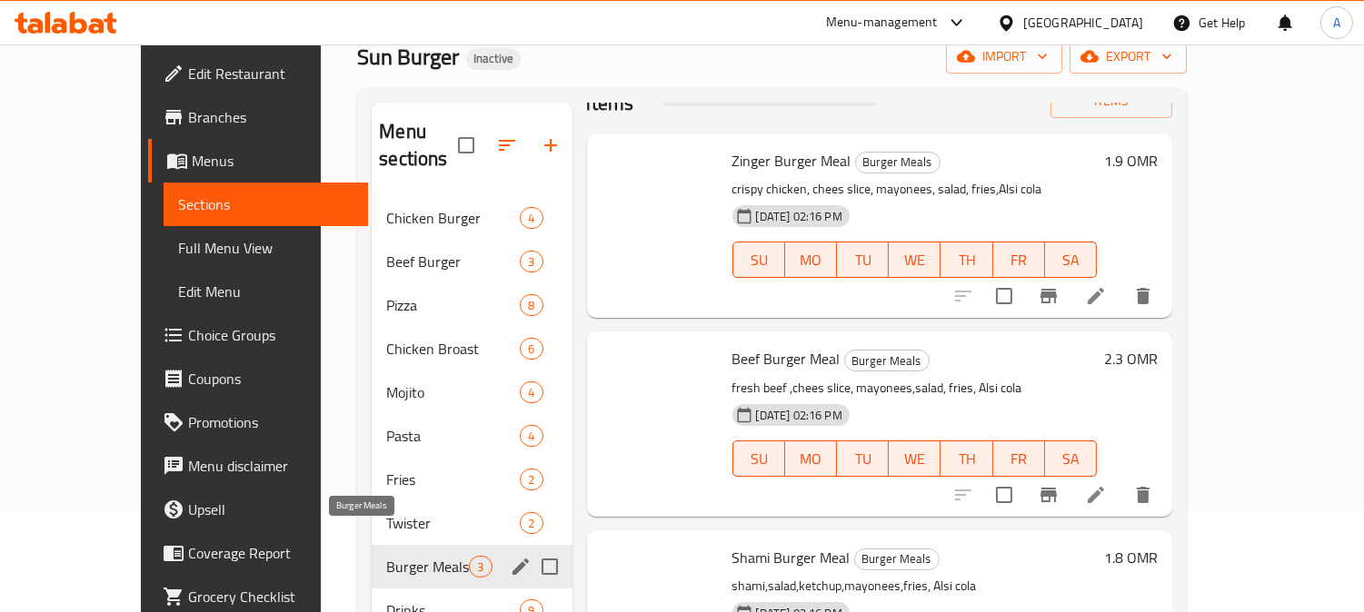
scroll to position [27, 0]
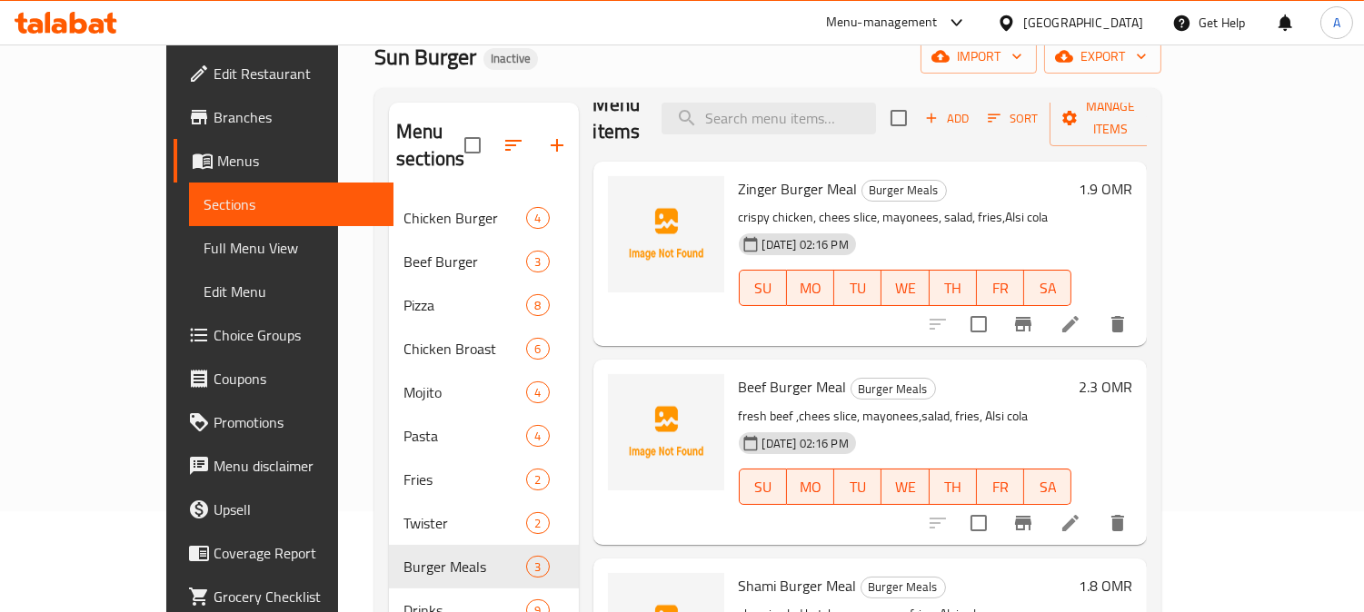
click at [188, 120] on icon at bounding box center [199, 117] width 22 height 22
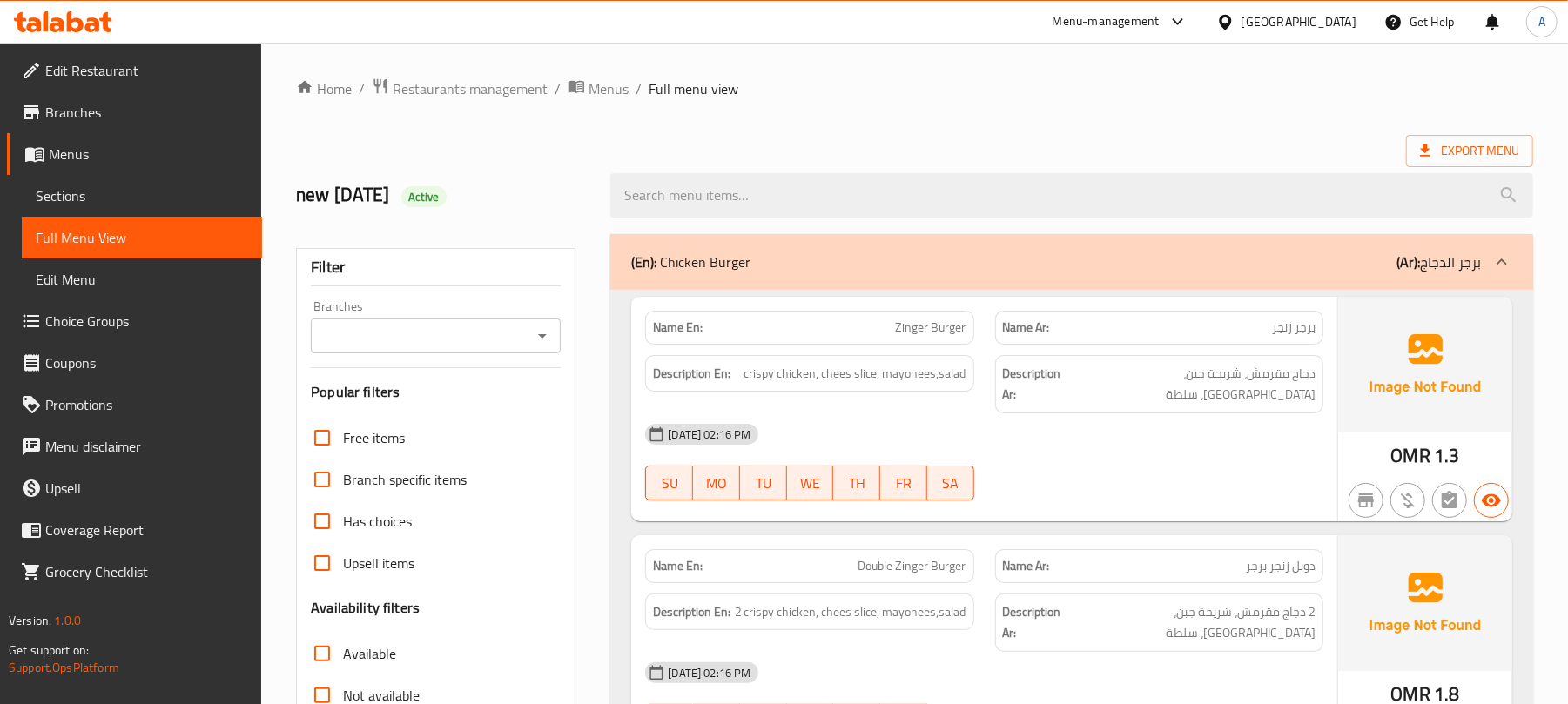
click at [153, 72] on span "Edit Restaurant" at bounding box center [147, 71] width 203 height 21
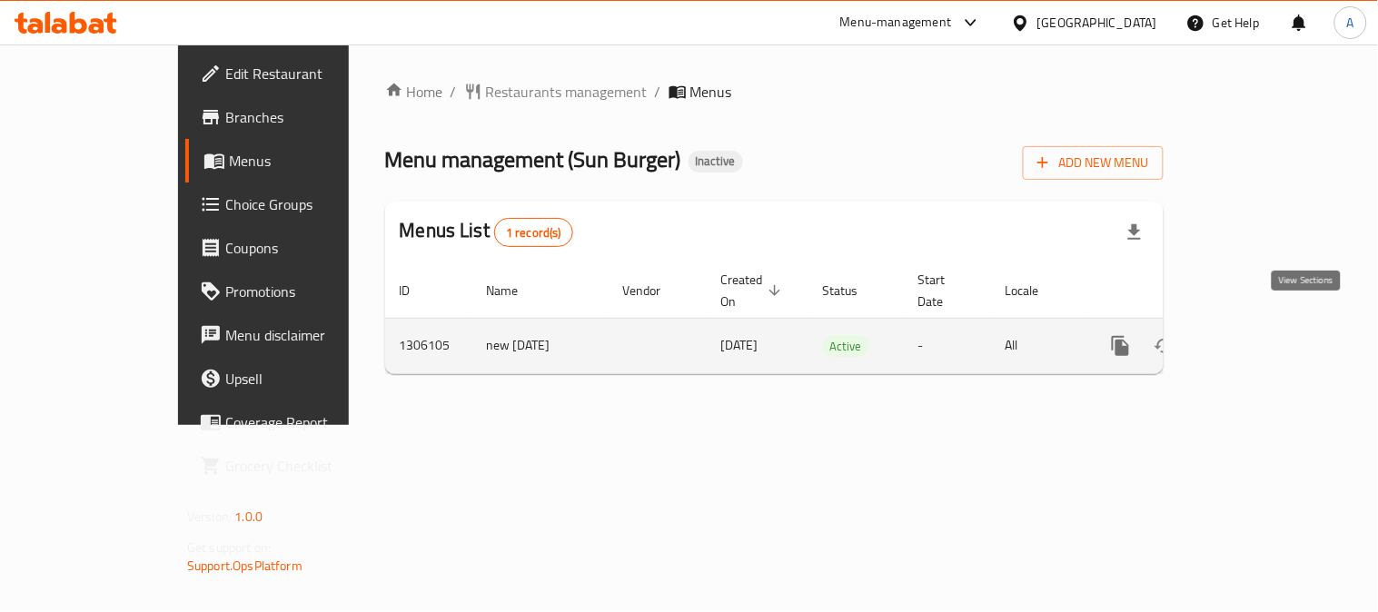
click at [1263, 335] on icon "enhanced table" at bounding box center [1252, 346] width 22 height 22
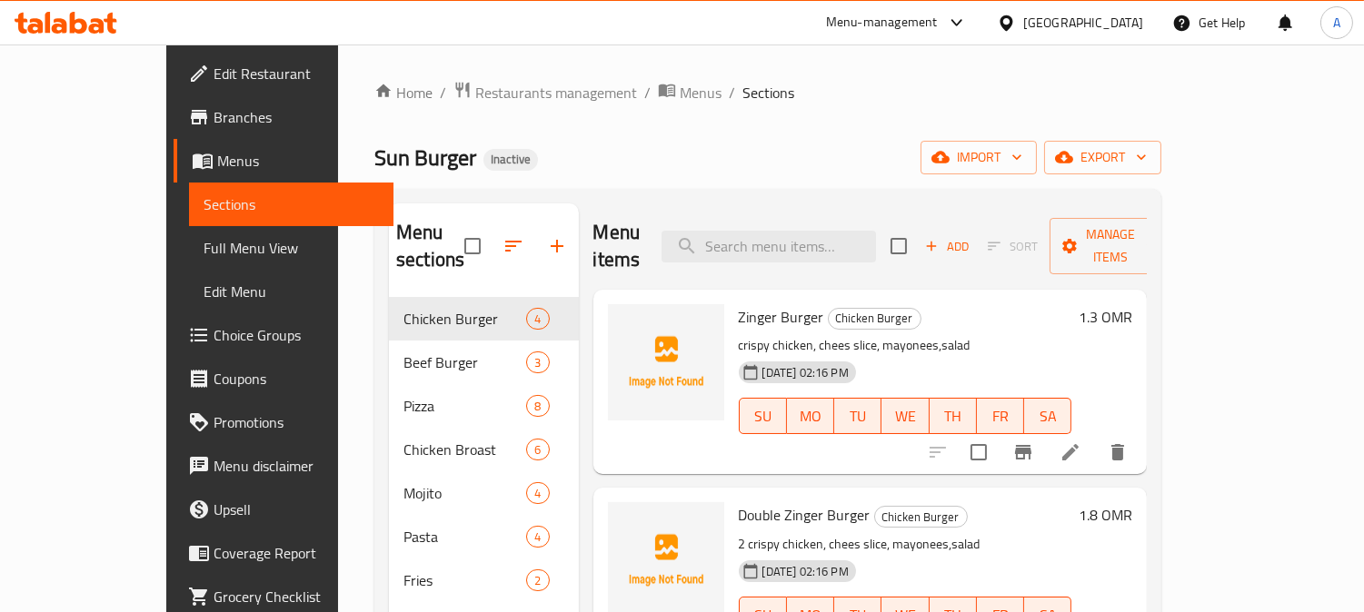
click at [204, 250] on span "Full Menu View" at bounding box center [292, 248] width 176 height 22
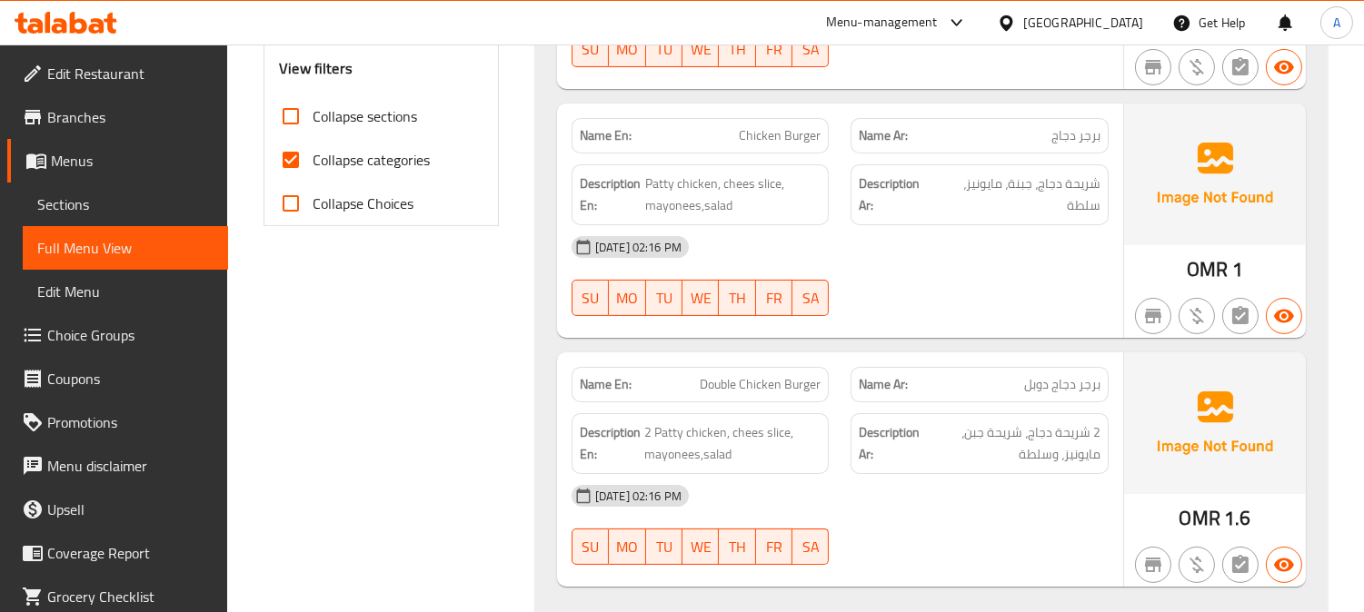
scroll to position [706, 0]
click at [287, 164] on input "Collapse categories" at bounding box center [291, 158] width 44 height 44
checkbox input "false"
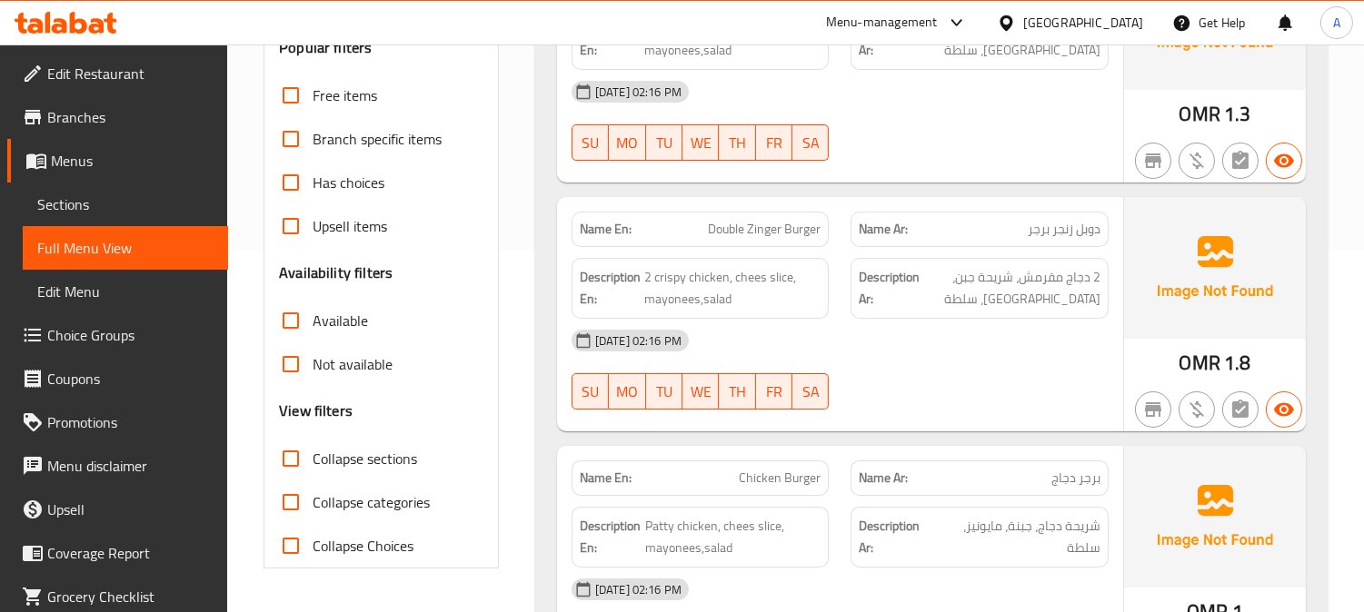
scroll to position [0, 0]
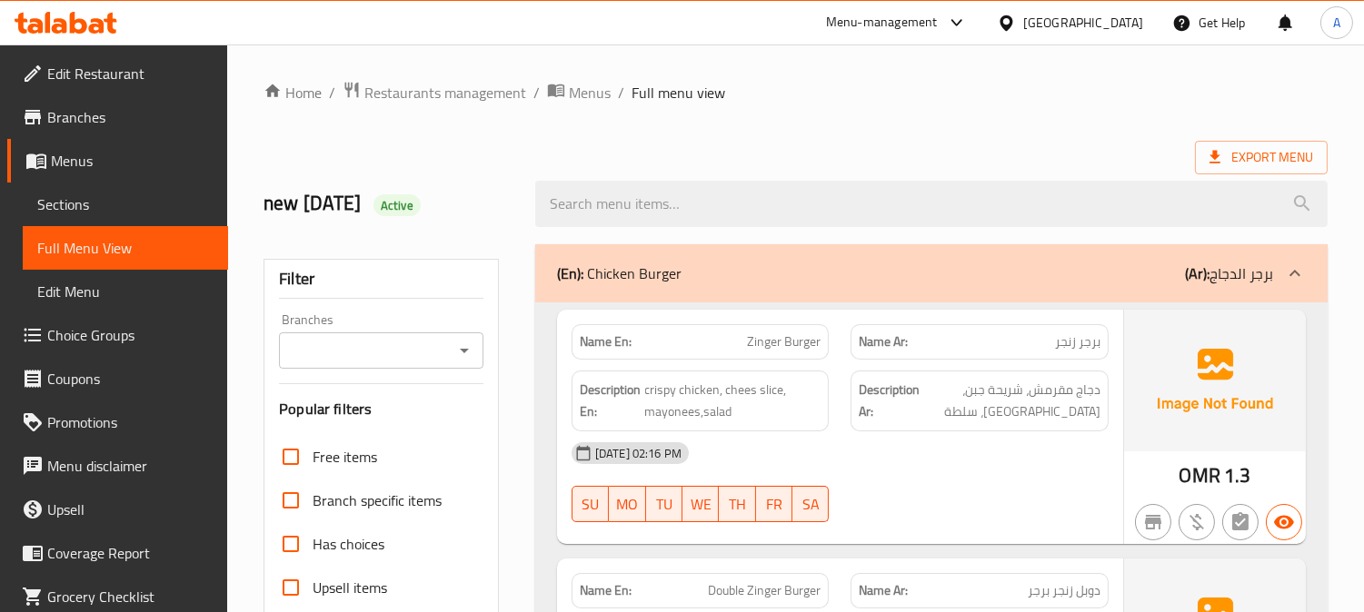
click at [468, 340] on icon "Open" at bounding box center [464, 351] width 22 height 22
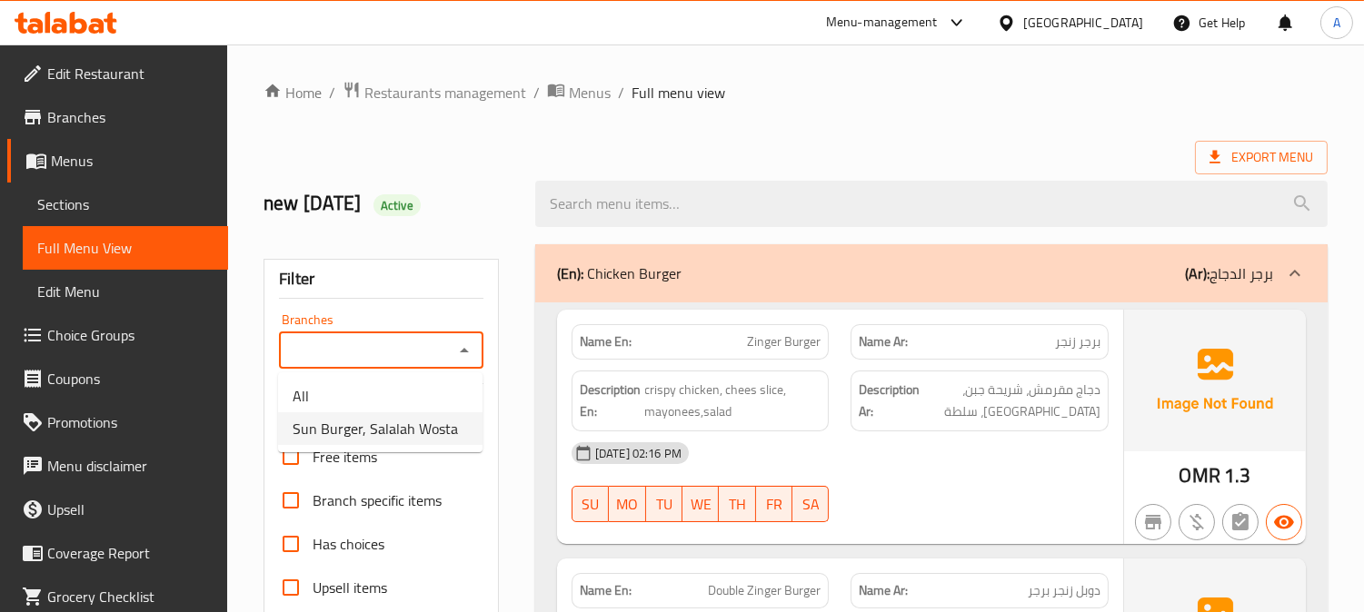
click at [418, 436] on span "Sun Burger, Salalah Wosta" at bounding box center [375, 429] width 165 height 22
type input "Sun Burger, Salalah Wosta"
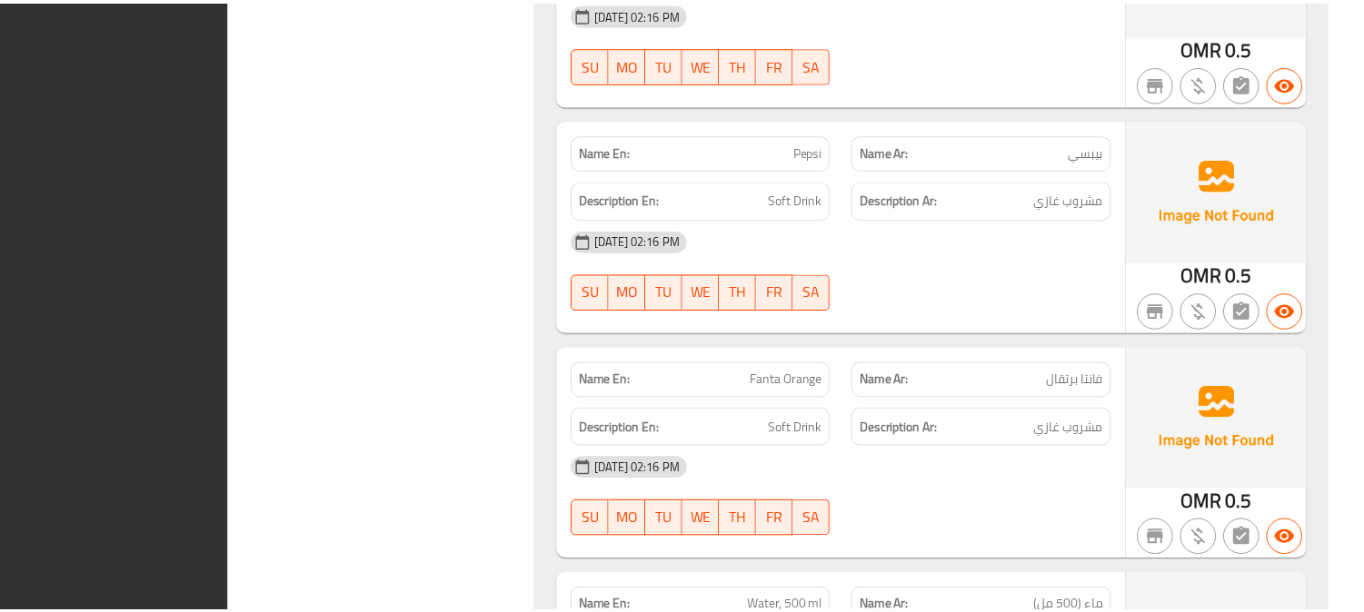
scroll to position [14206, 0]
